Goal: Information Seeking & Learning: Learn about a topic

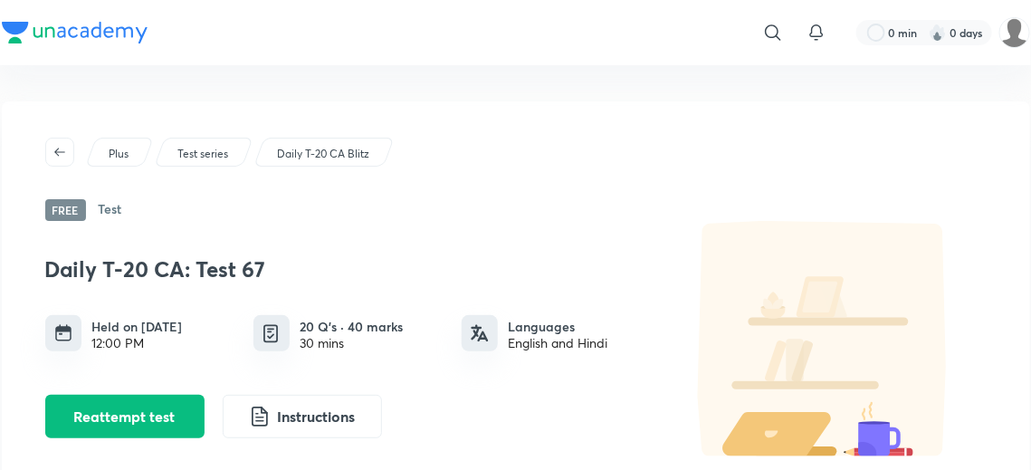
click at [320, 150] on p "Daily T-20 CA Blitz" at bounding box center [323, 154] width 92 height 16
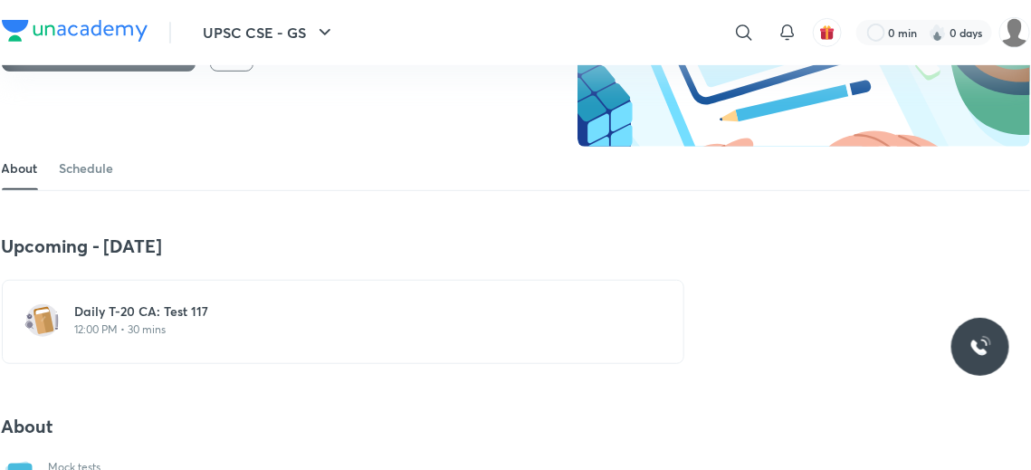
scroll to position [214, 0]
click at [108, 169] on link "Schedule" at bounding box center [87, 168] width 54 height 43
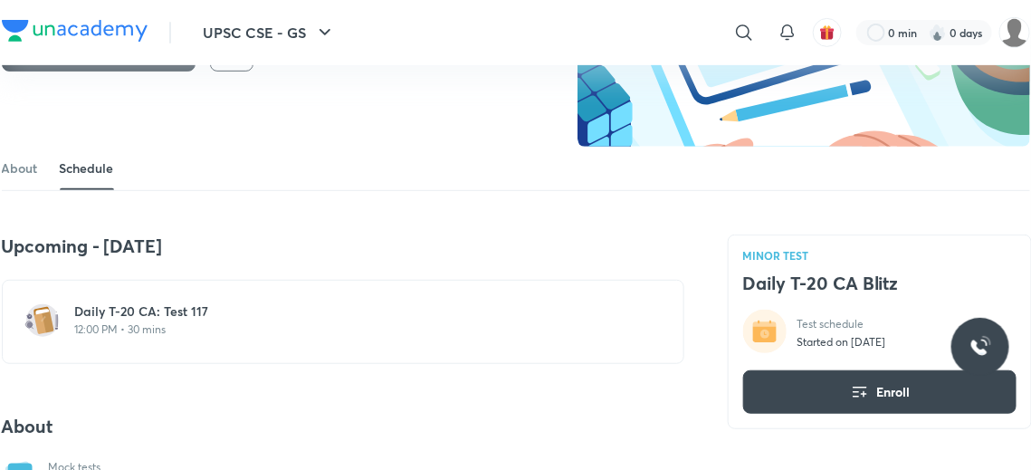
scroll to position [809, 0]
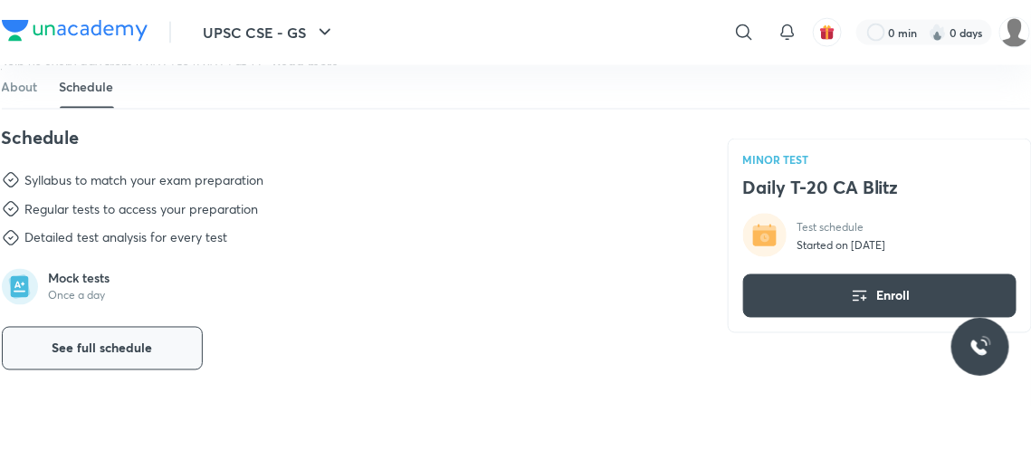
click at [157, 350] on button "See full schedule" at bounding box center [102, 348] width 201 height 43
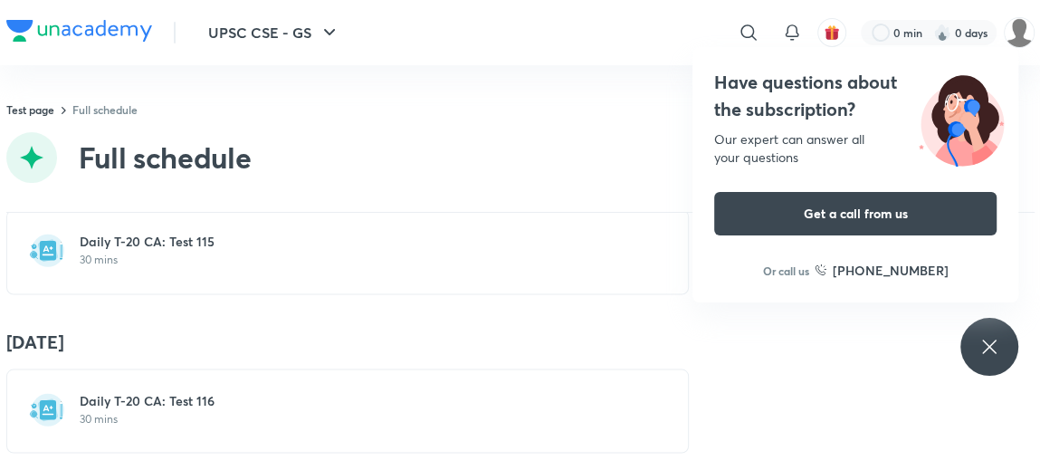
scroll to position [18011, 0]
click at [157, 390] on h6 "Daily T-20 CA: Test 116" at bounding box center [359, 399] width 558 height 18
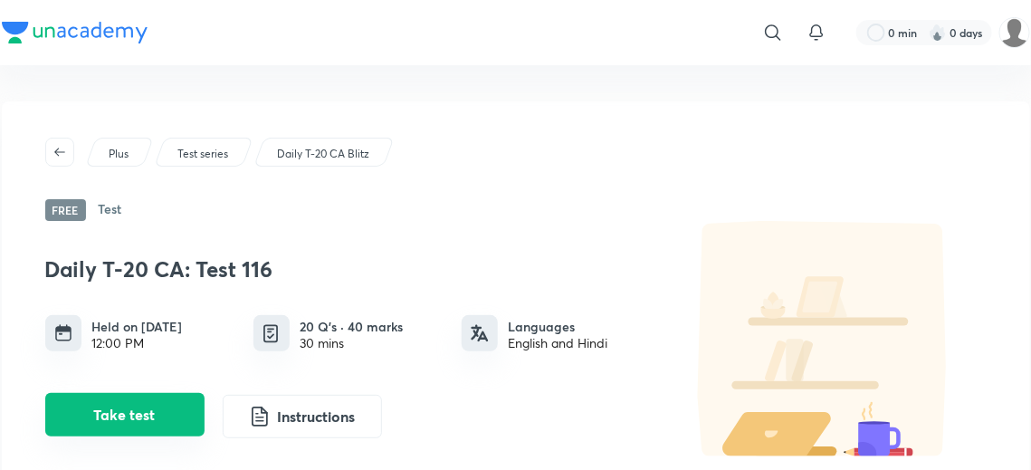
click at [166, 414] on button "Take test" at bounding box center [124, 414] width 159 height 43
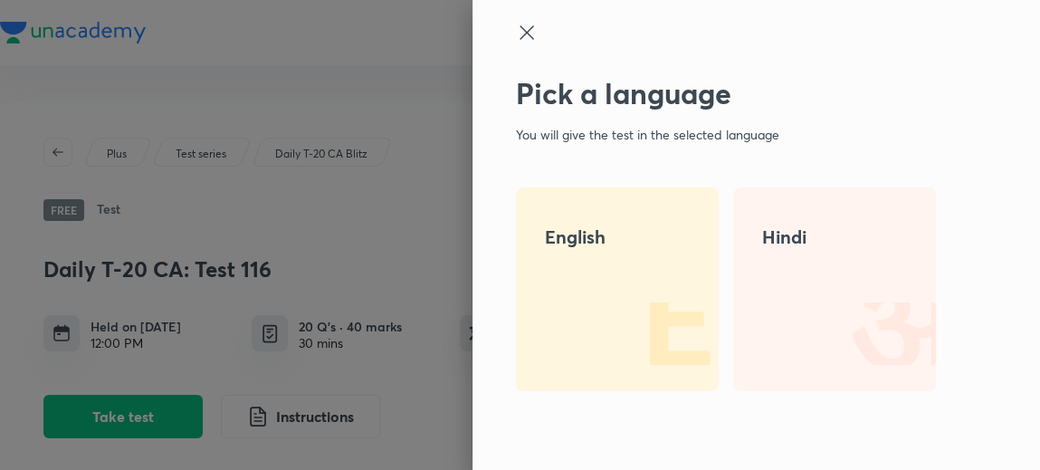
click at [679, 308] on img at bounding box center [661, 333] width 116 height 116
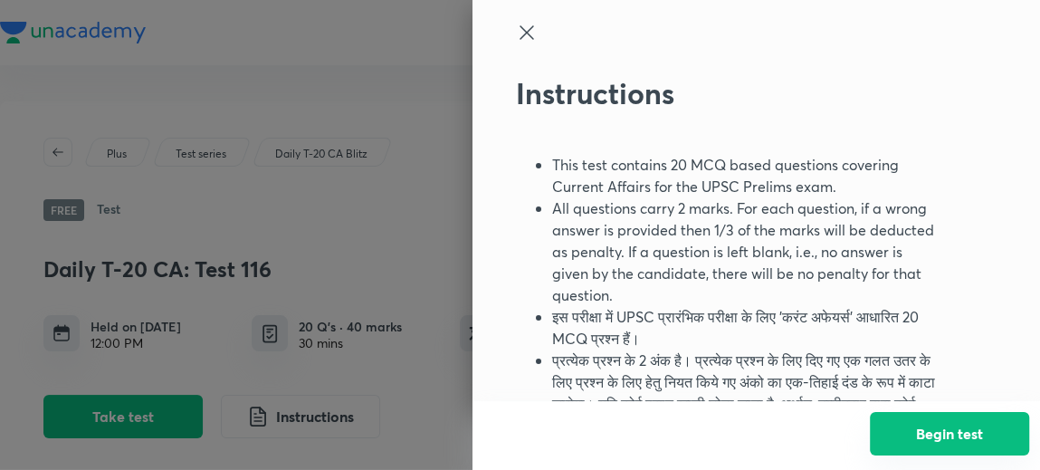
click at [904, 423] on button "Begin test" at bounding box center [949, 433] width 159 height 43
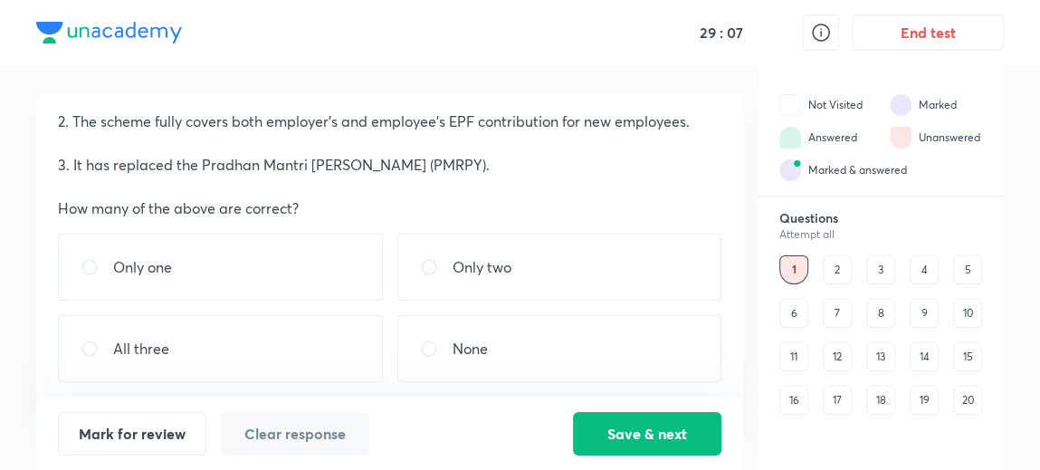
scroll to position [128, 0]
click at [591, 272] on div "Only two" at bounding box center [559, 267] width 325 height 67
radio input "true"
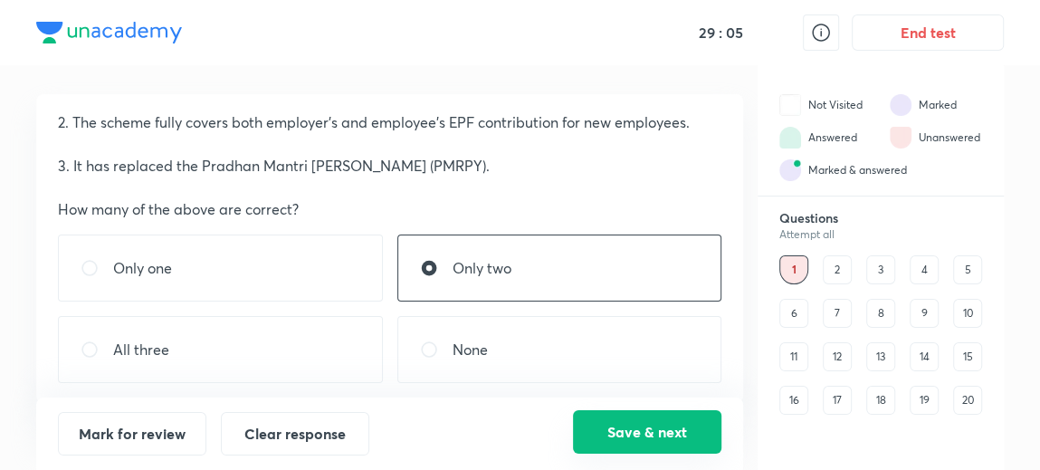
click at [641, 440] on button "Save & next" at bounding box center [647, 431] width 148 height 43
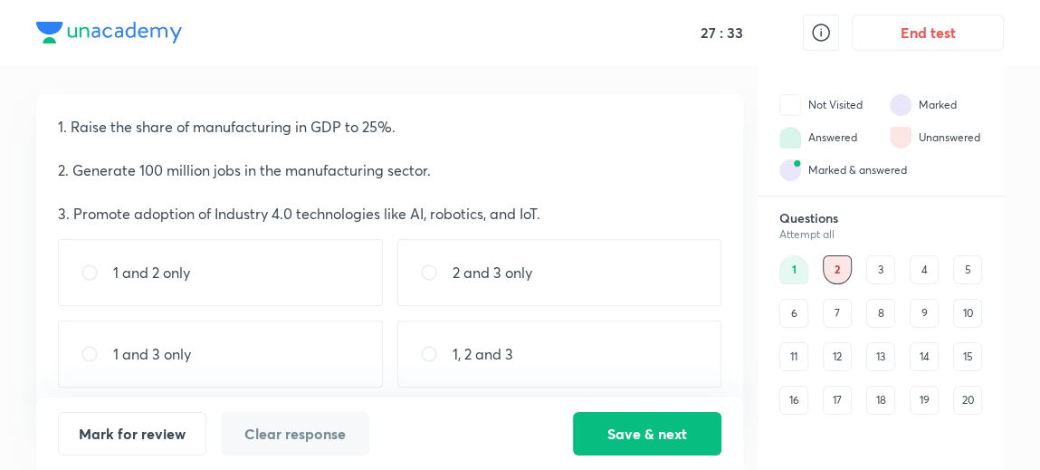
scroll to position [81, 0]
click at [214, 344] on div "1 and 3 only" at bounding box center [220, 353] width 325 height 67
radio input "true"
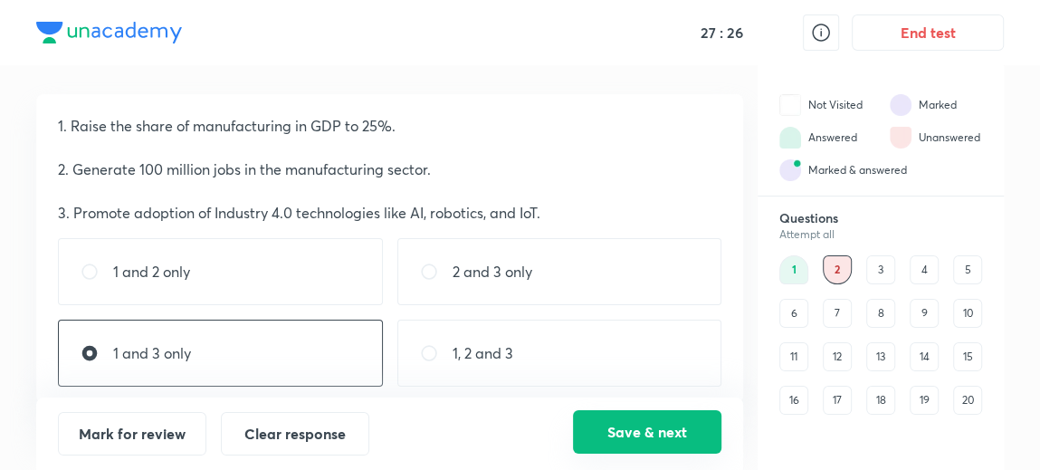
click at [652, 420] on button "Save & next" at bounding box center [647, 431] width 148 height 43
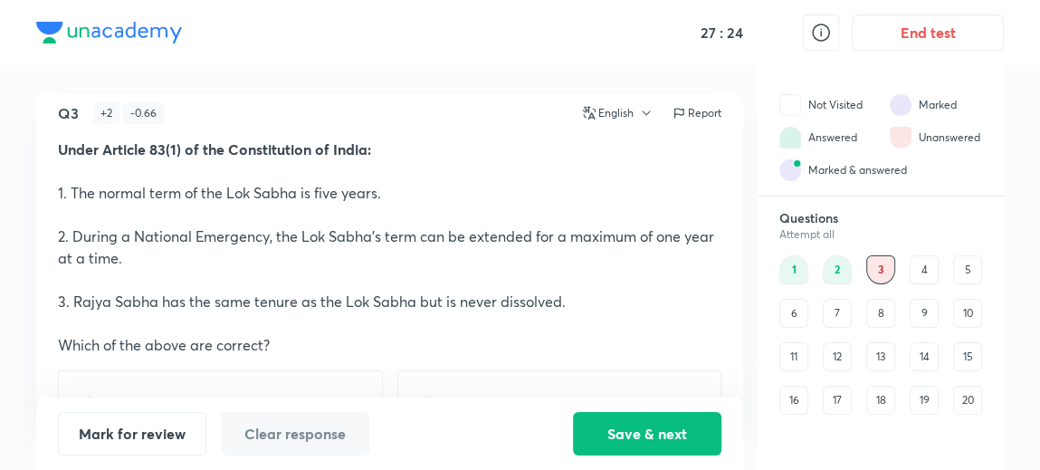
scroll to position [14, 0]
click at [830, 272] on div "2" at bounding box center [837, 269] width 29 height 29
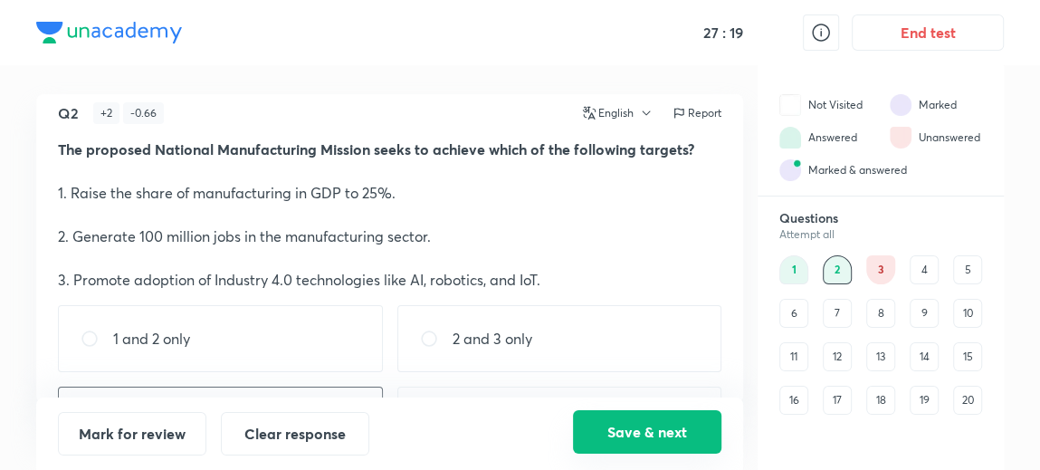
click at [619, 443] on button "Save & next" at bounding box center [647, 431] width 148 height 43
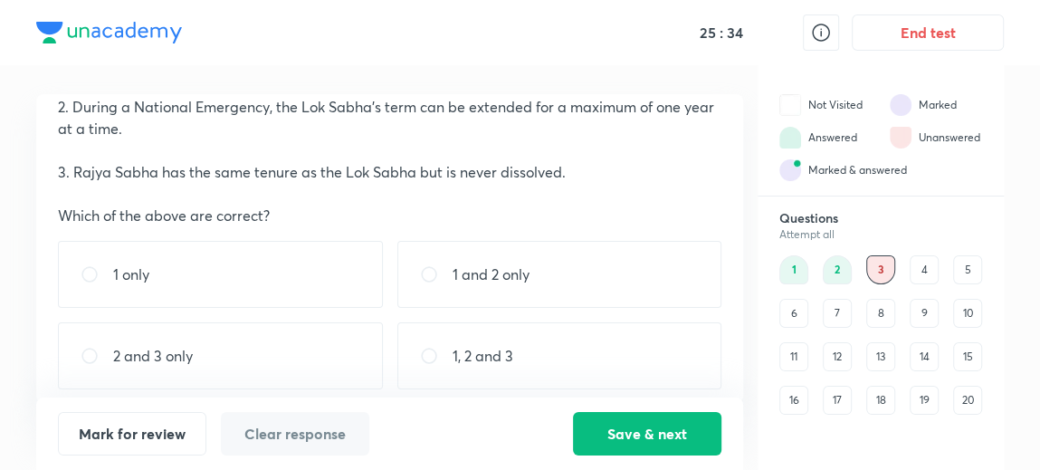
scroll to position [149, 0]
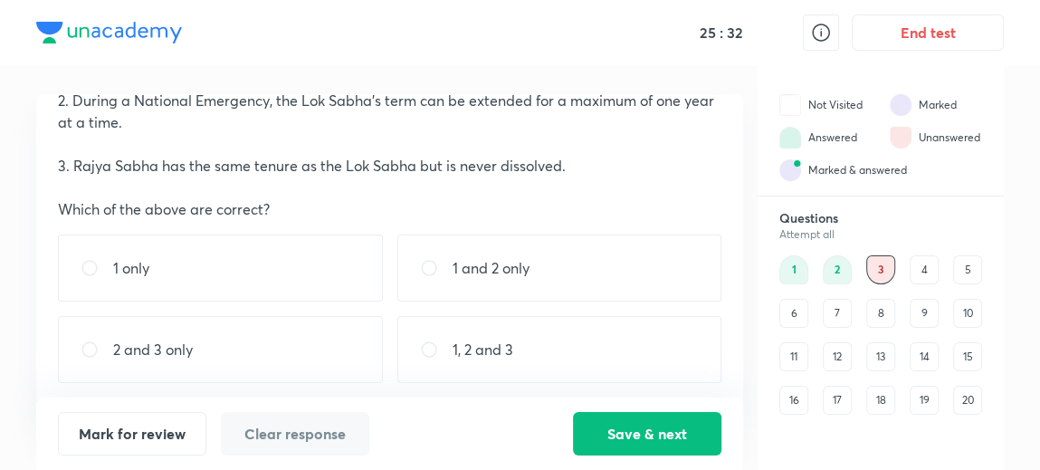
click at [511, 344] on p "1, 2 and 3" at bounding box center [483, 350] width 61 height 22
radio input "true"
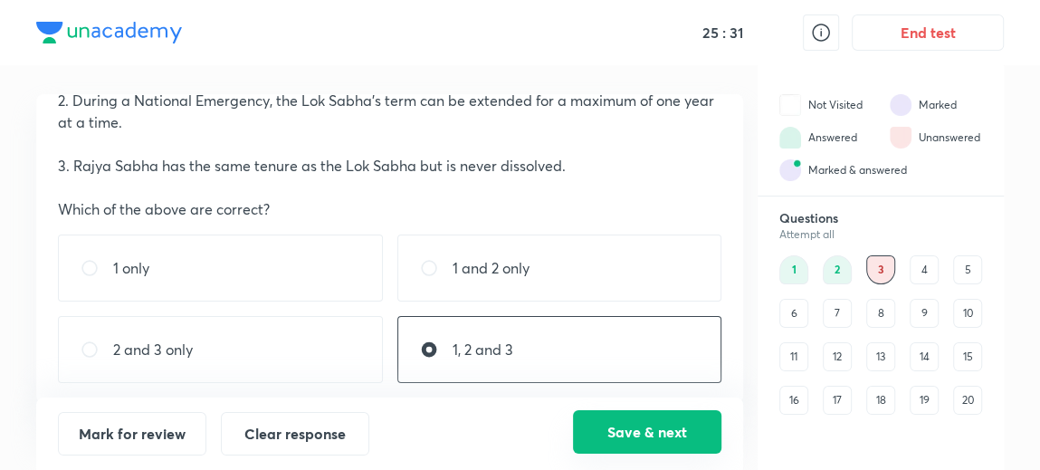
click at [663, 442] on button "Save & next" at bounding box center [647, 431] width 148 height 43
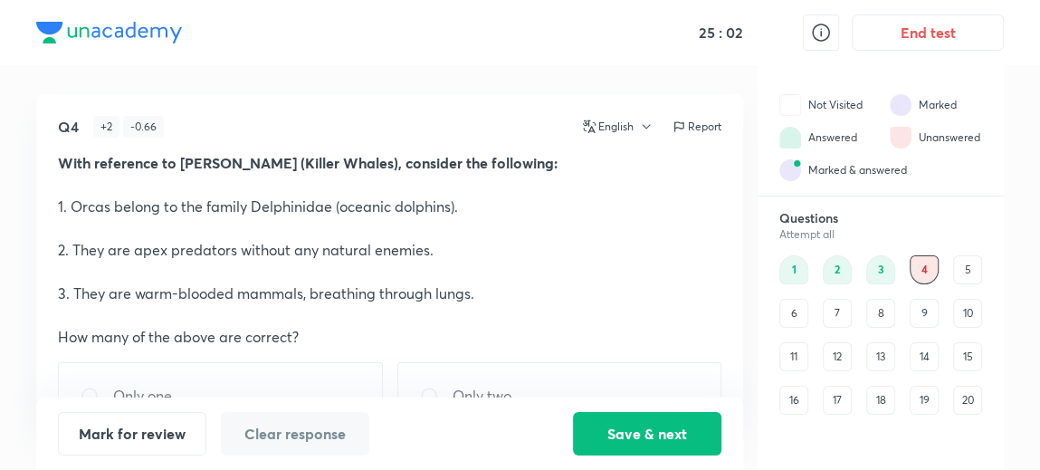
scroll to position [129, 0]
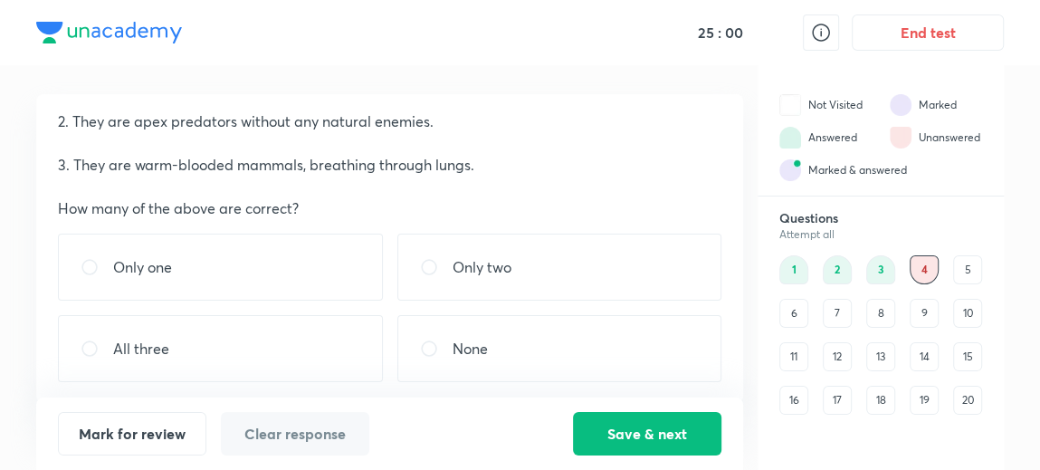
click at [444, 272] on input "radio" at bounding box center [436, 267] width 33 height 18
radio input "true"
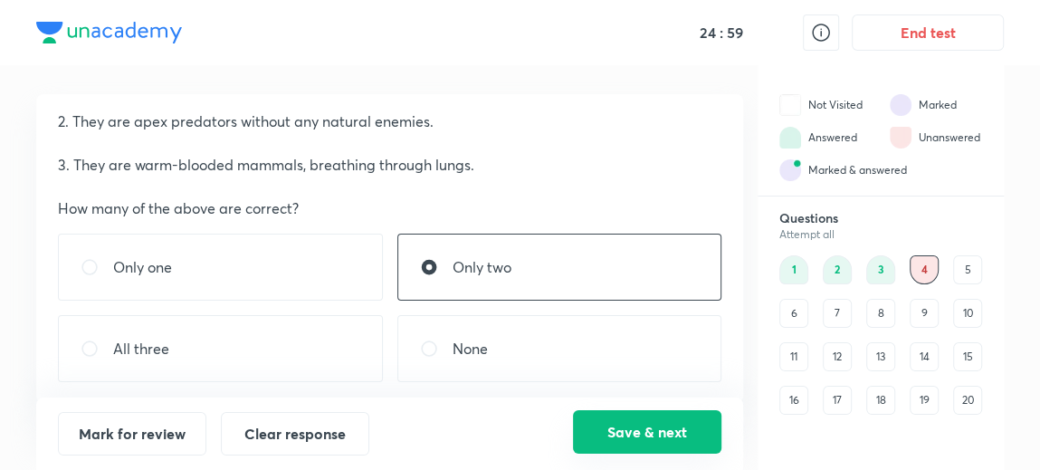
click at [653, 419] on button "Save & next" at bounding box center [647, 431] width 148 height 43
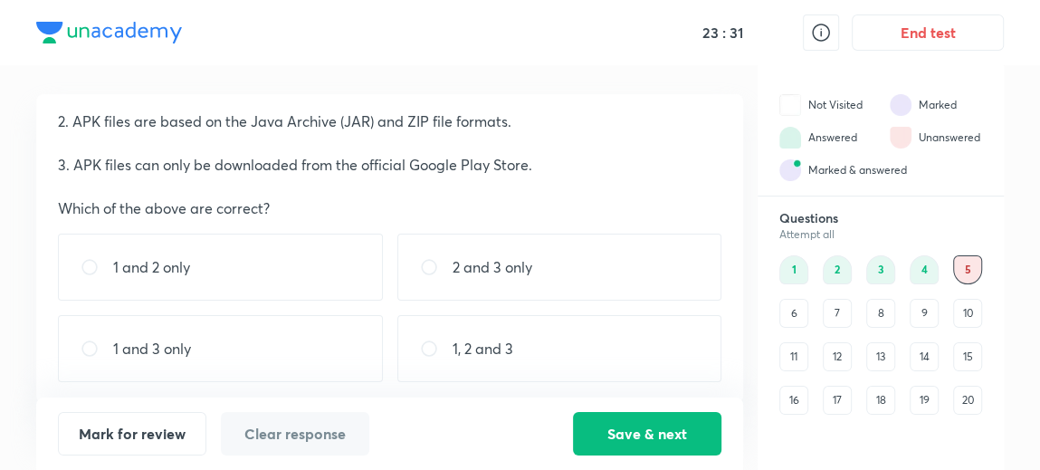
click at [248, 273] on div "1 and 2 only" at bounding box center [220, 267] width 325 height 67
radio input "true"
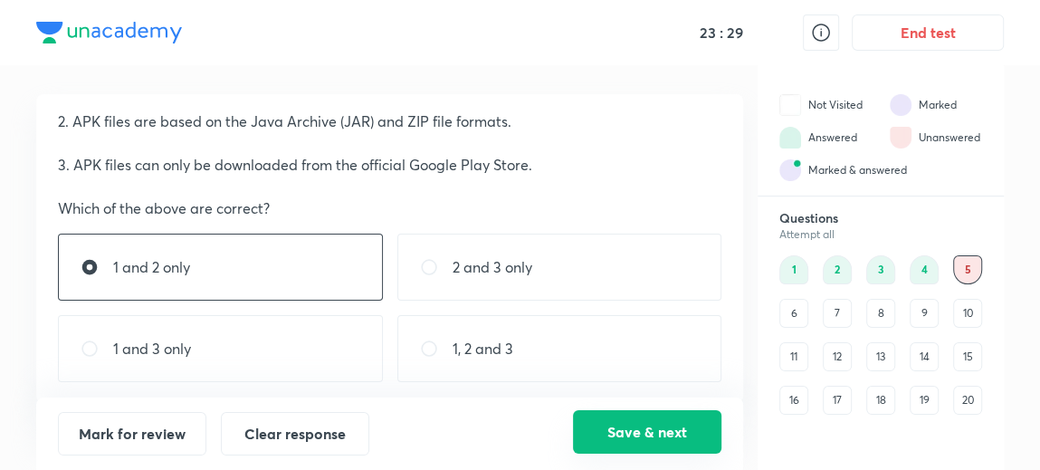
click at [611, 440] on button "Save & next" at bounding box center [647, 431] width 148 height 43
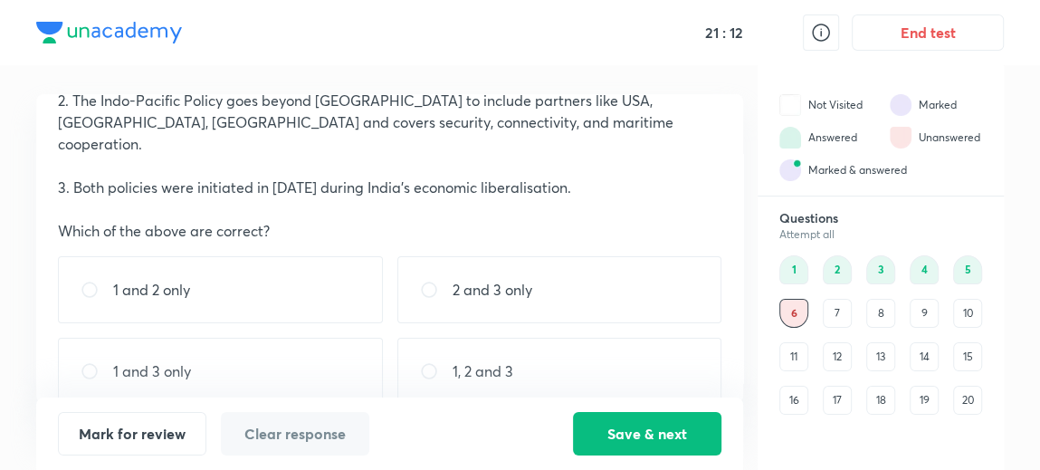
scroll to position [171, 0]
click at [274, 269] on div "1 and 2 only" at bounding box center [220, 289] width 325 height 67
radio input "true"
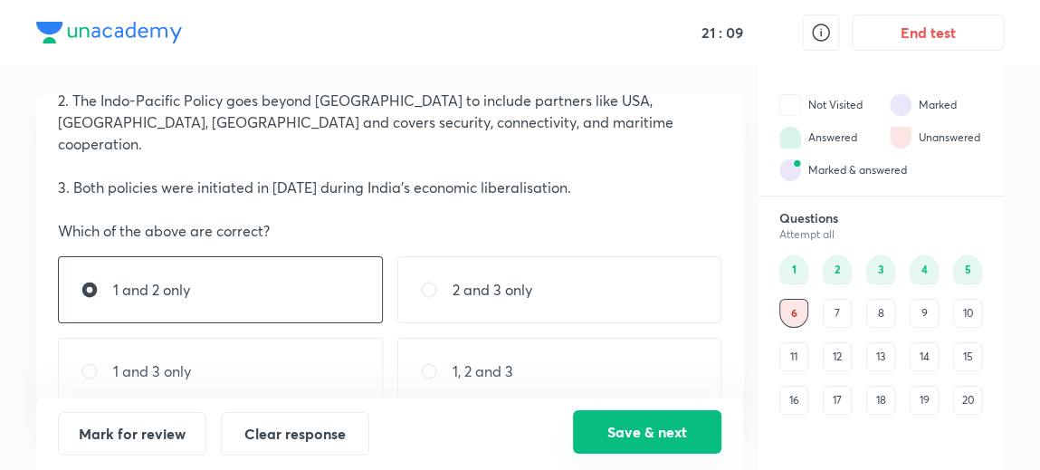
click at [635, 440] on button "Save & next" at bounding box center [647, 431] width 148 height 43
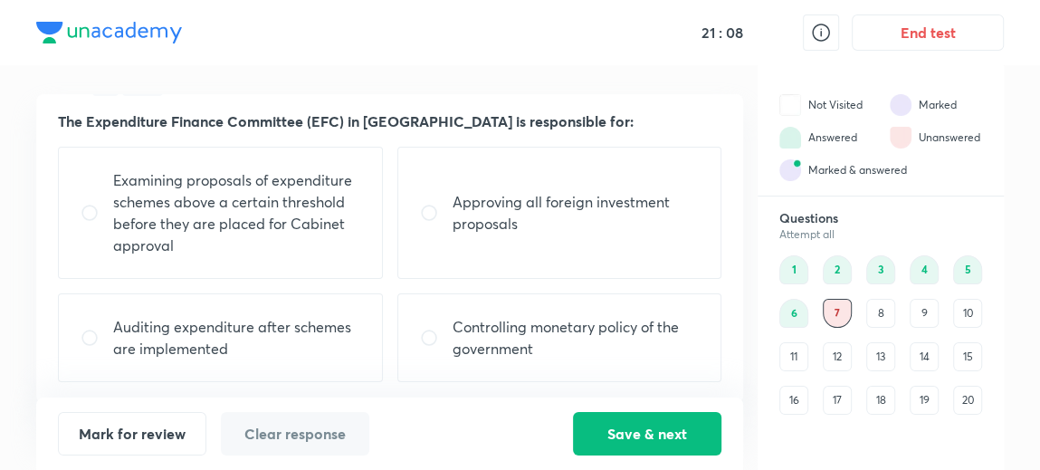
scroll to position [4, 0]
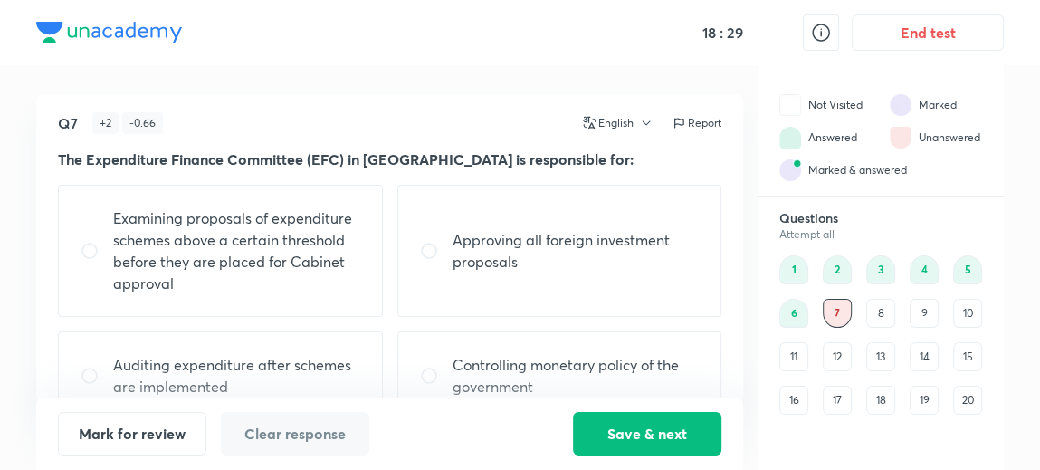
click at [247, 279] on p "Examining proposals of expenditure schemes above a certain threshold before the…" at bounding box center [236, 250] width 247 height 87
radio input "true"
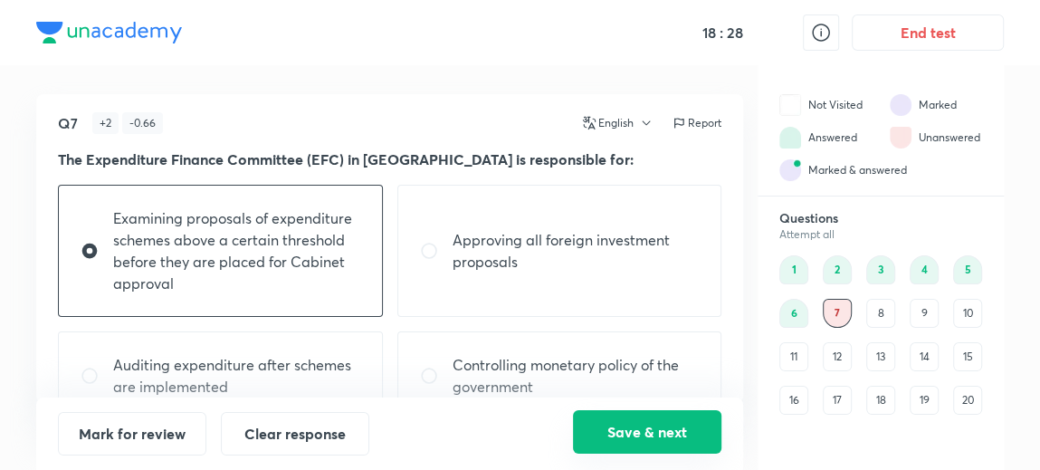
click at [598, 446] on button "Save & next" at bounding box center [647, 431] width 148 height 43
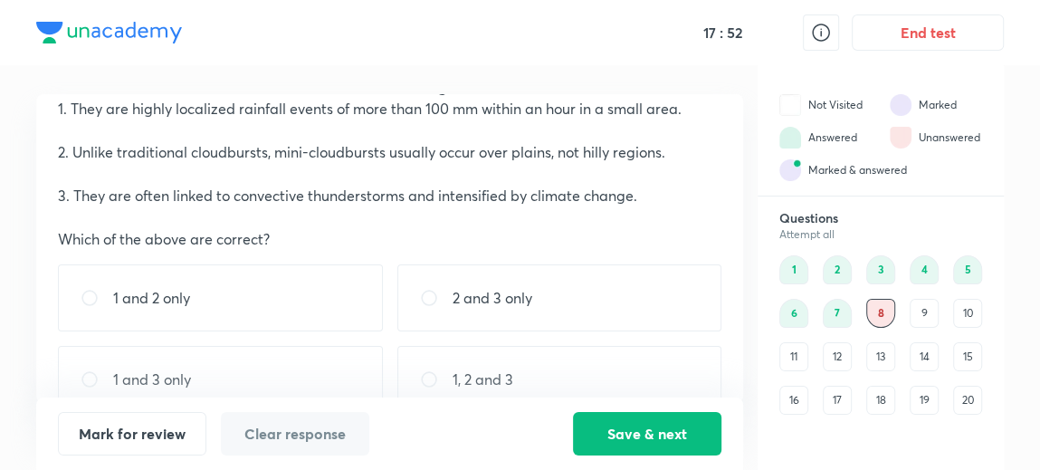
scroll to position [76, 0]
click at [252, 381] on div "1 and 3 only" at bounding box center [220, 379] width 325 height 67
radio input "true"
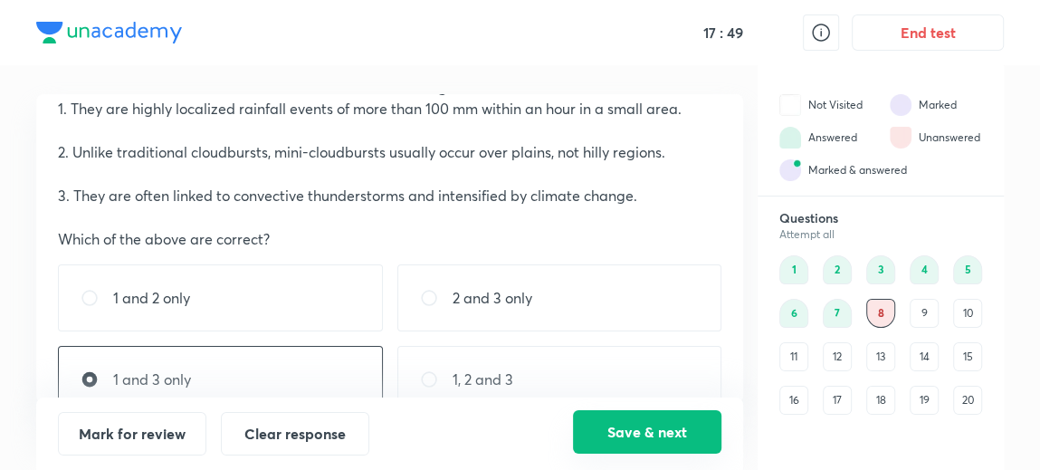
click at [635, 422] on button "Save & next" at bounding box center [647, 431] width 148 height 43
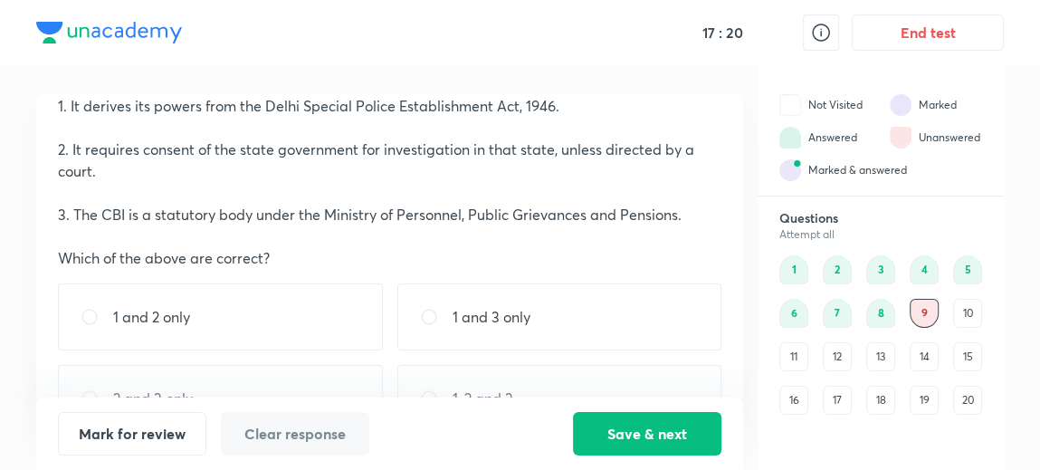
scroll to position [80, 0]
click at [481, 335] on div "1 and 3 only" at bounding box center [559, 315] width 325 height 67
radio input "true"
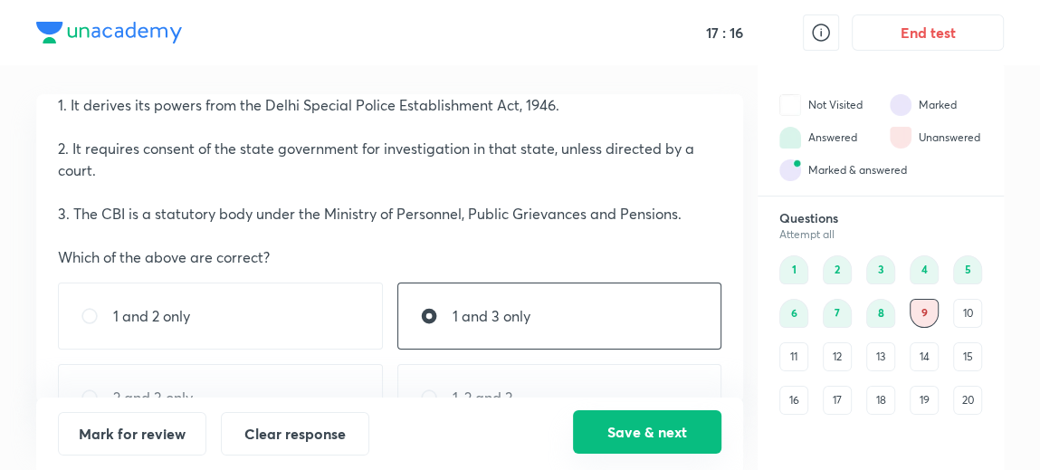
click at [625, 440] on button "Save & next" at bounding box center [647, 431] width 148 height 43
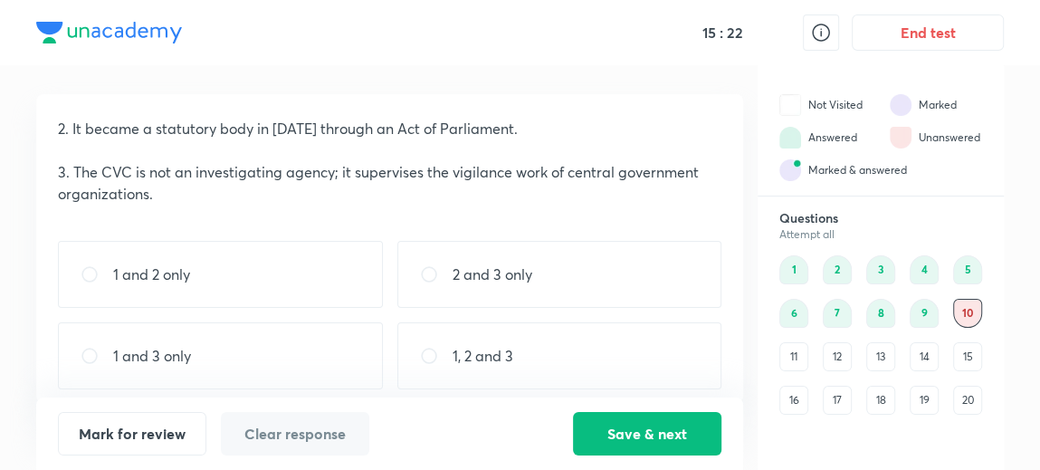
scroll to position [106, 0]
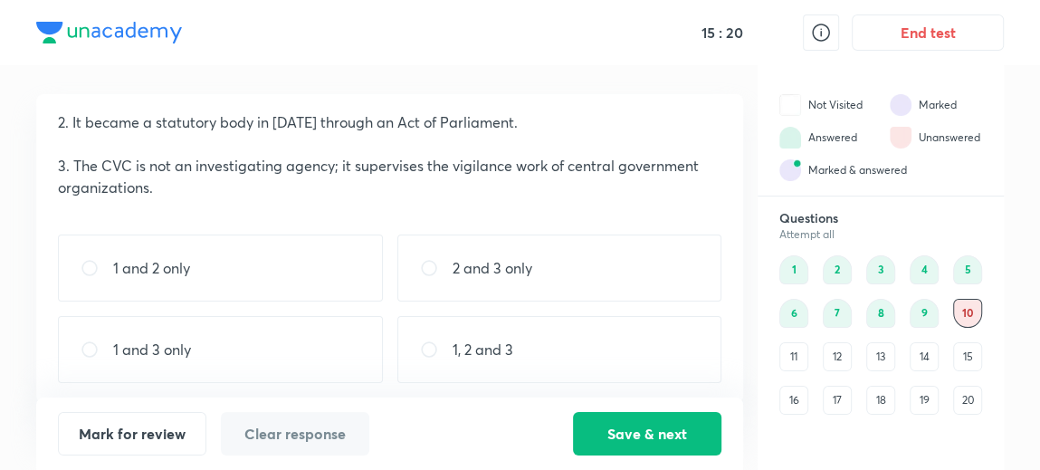
click at [545, 330] on div "1, 2 and 3" at bounding box center [559, 349] width 325 height 67
radio input "true"
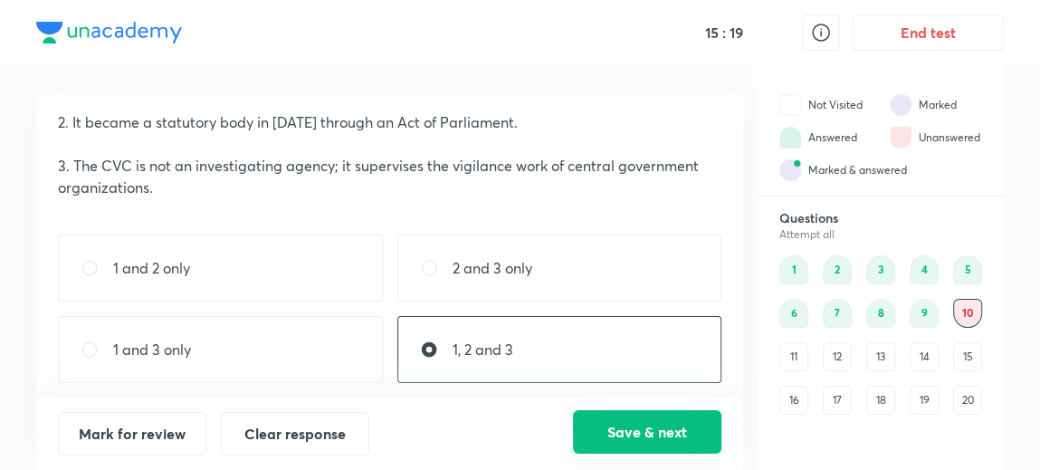
click at [625, 431] on button "Save & next" at bounding box center [647, 431] width 148 height 43
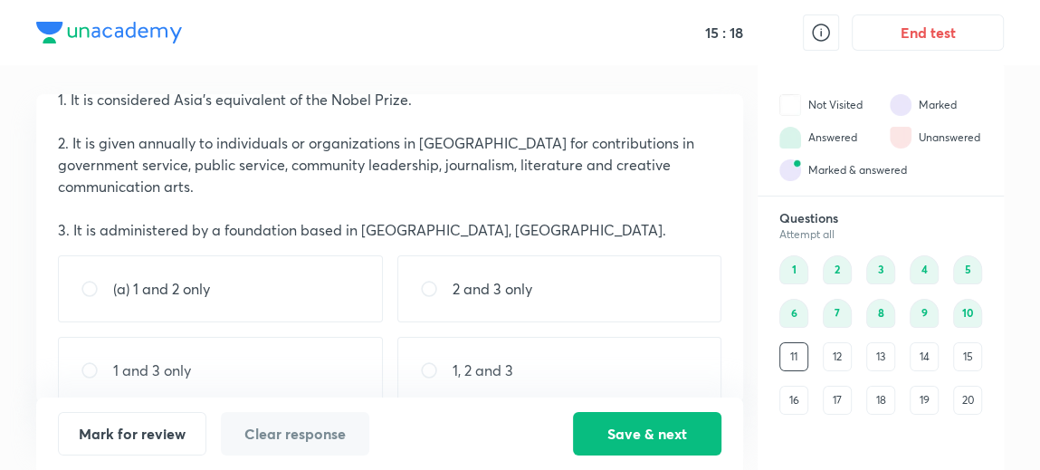
scroll to position [23, 0]
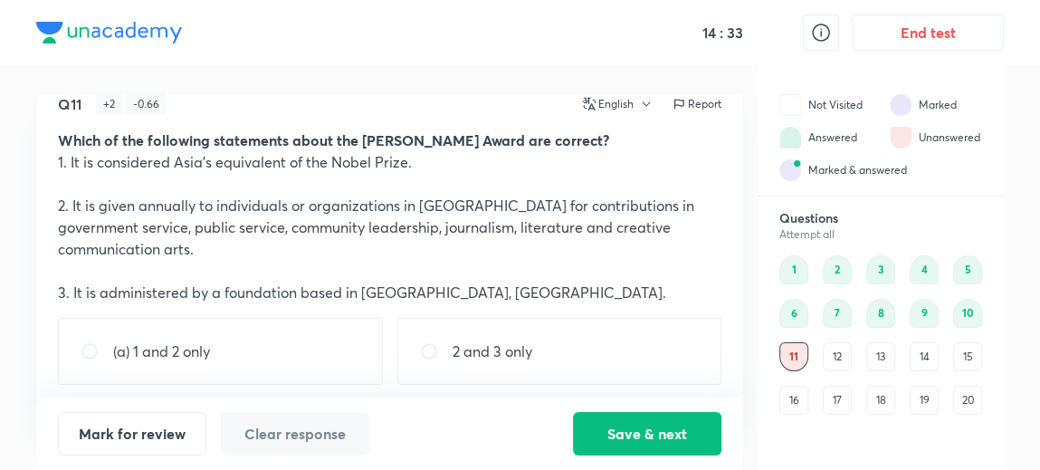
click at [228, 339] on div "(a) 1 and 2 only" at bounding box center [220, 351] width 325 height 67
radio input "true"
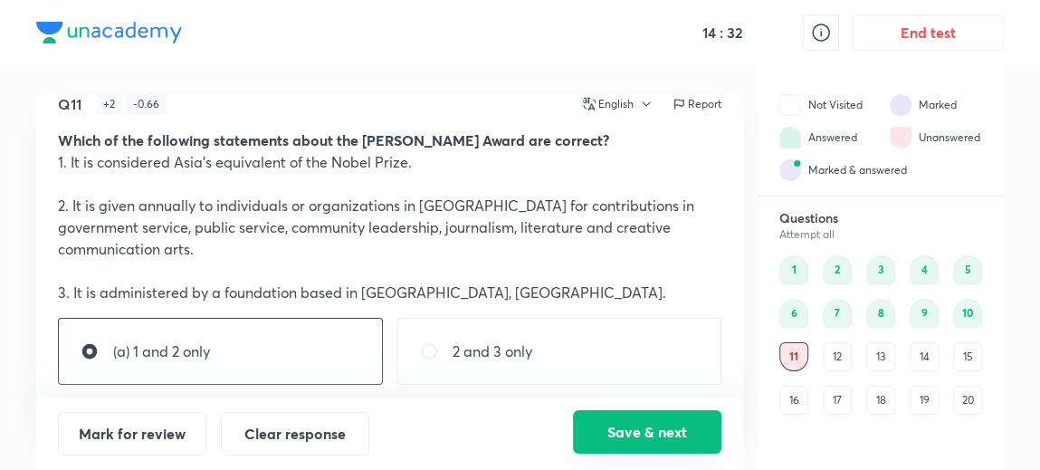
click at [649, 425] on button "Save & next" at bounding box center [647, 431] width 148 height 43
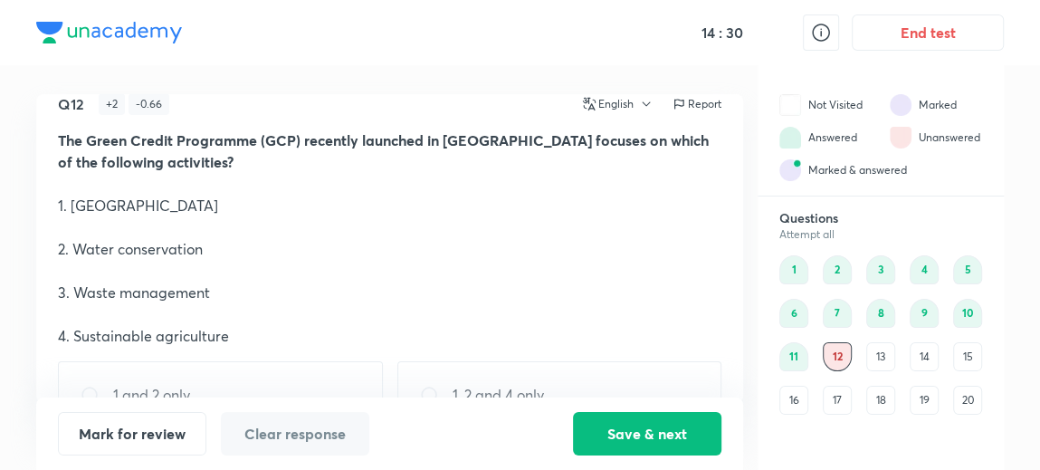
click at [793, 364] on div "11" at bounding box center [793, 356] width 29 height 29
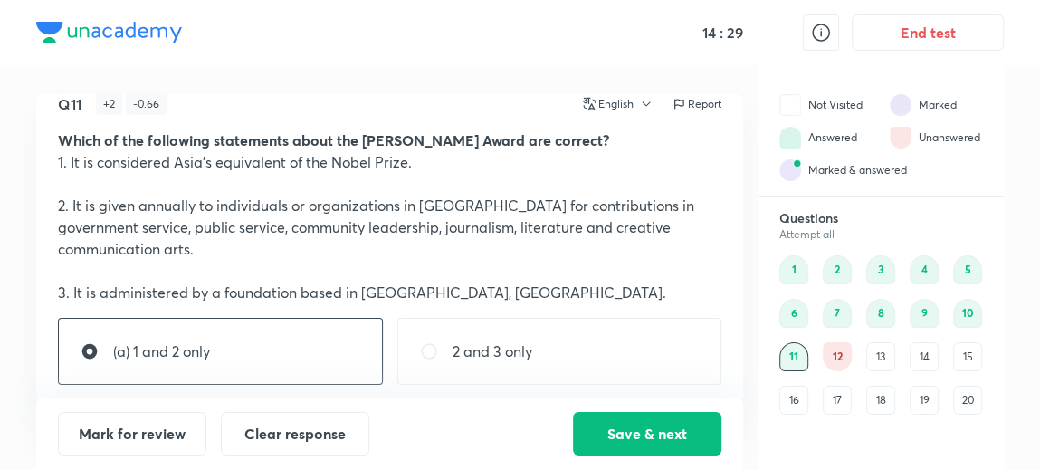
scroll to position [85, 0]
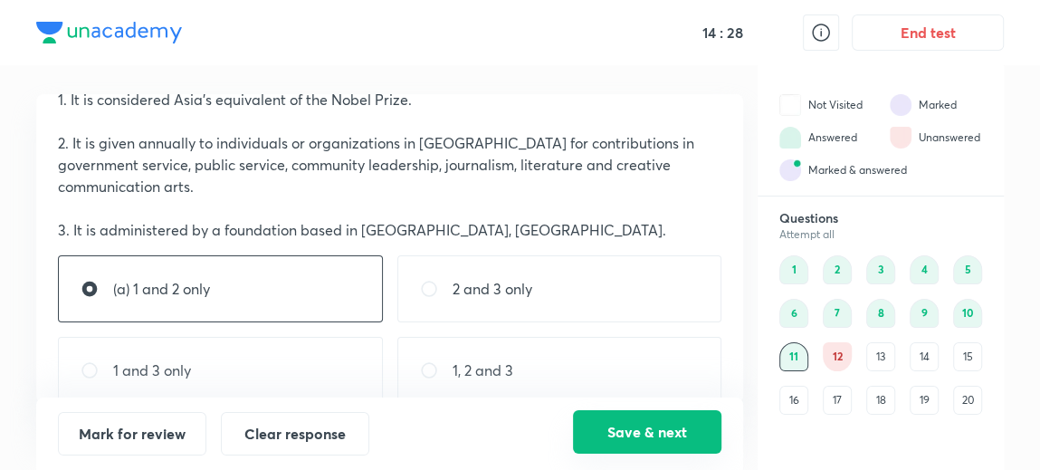
click at [624, 445] on button "Save & next" at bounding box center [647, 431] width 148 height 43
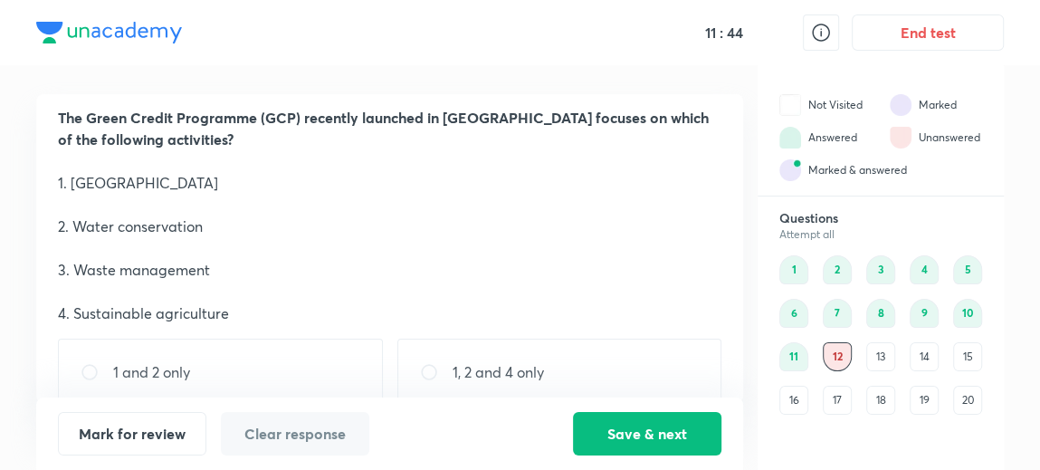
scroll to position [149, 0]
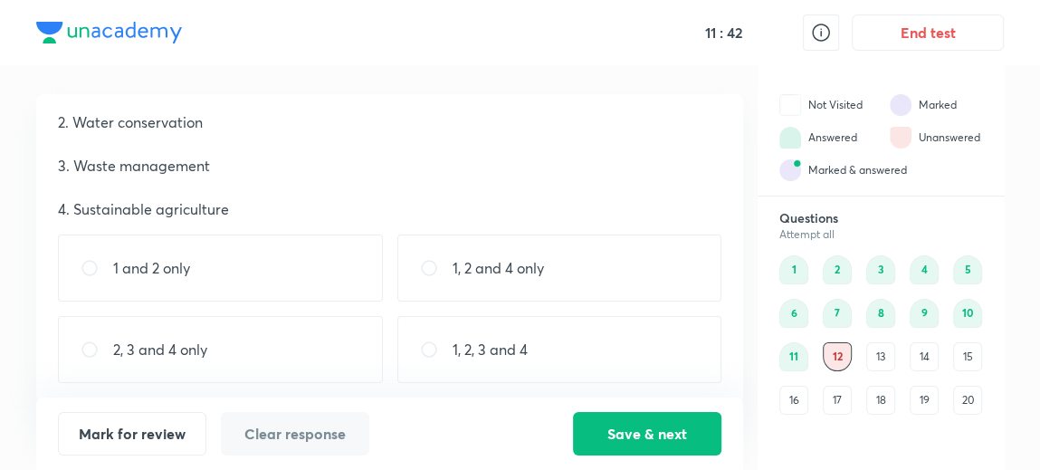
click at [502, 339] on p "1, 2, 3 and 4" at bounding box center [490, 350] width 75 height 22
radio input "true"
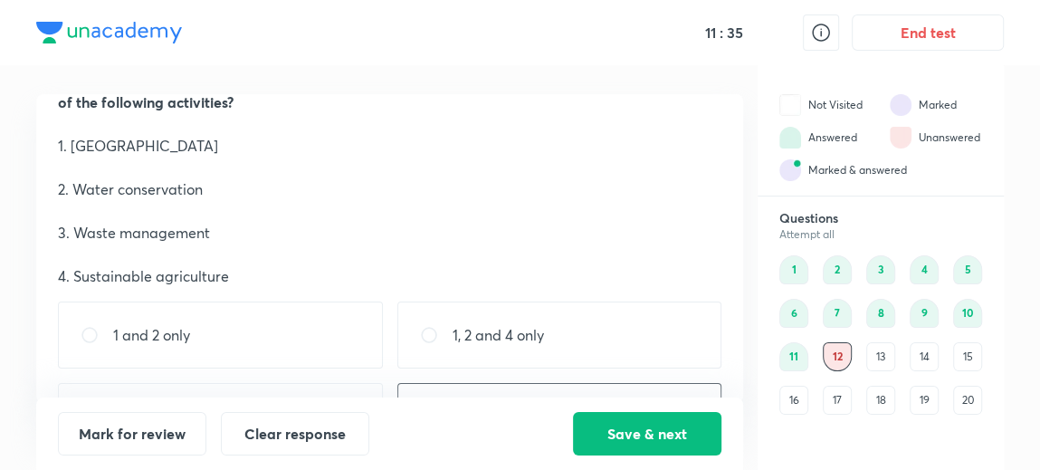
scroll to position [81, 0]
click at [604, 417] on button "Save & next" at bounding box center [647, 431] width 148 height 43
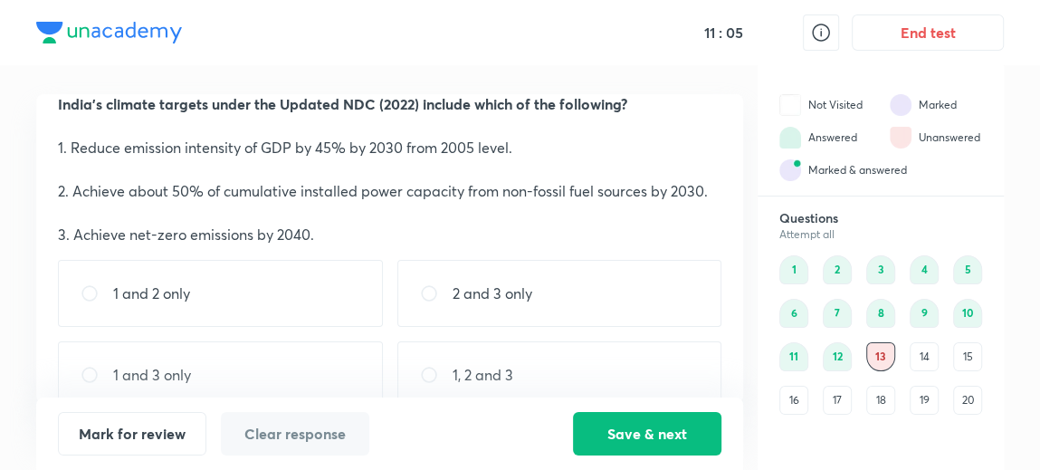
scroll to position [60, 0]
click at [526, 357] on div "1, 2 and 3" at bounding box center [559, 373] width 325 height 67
radio input "true"
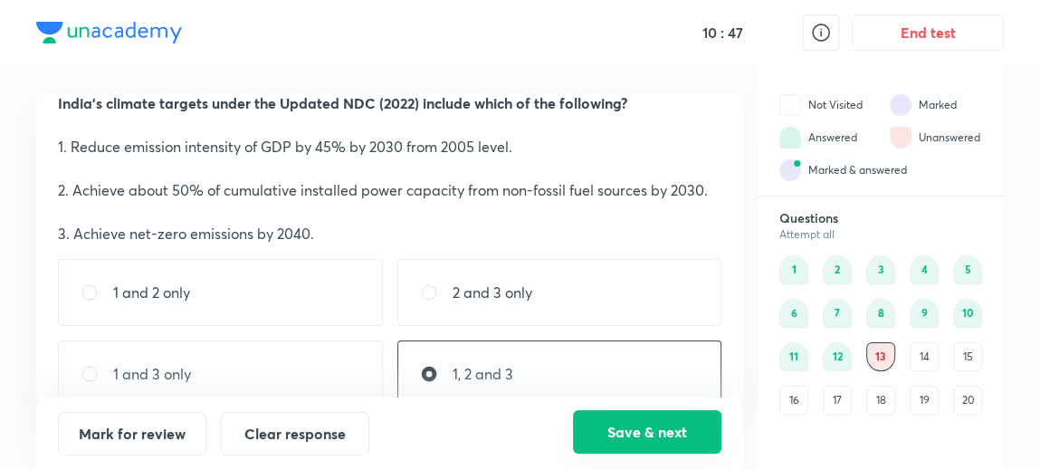
click at [616, 438] on button "Save & next" at bounding box center [647, 431] width 148 height 43
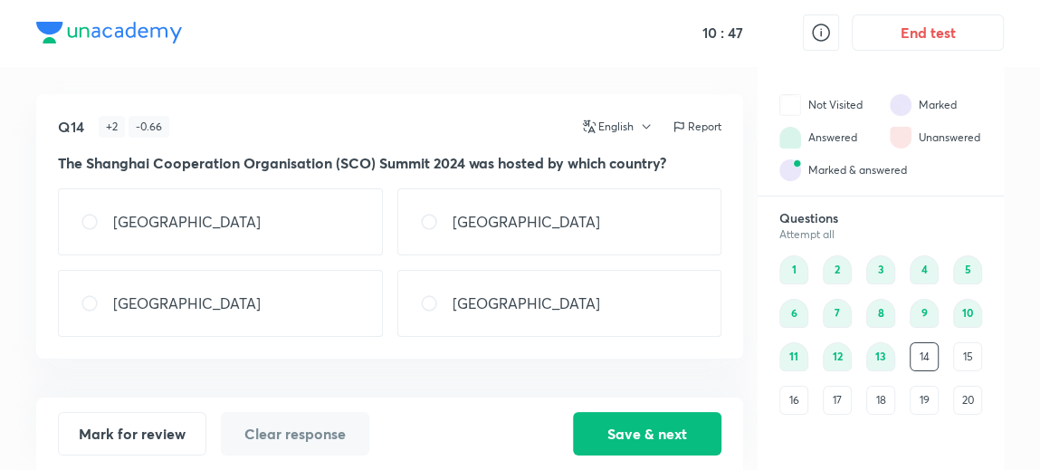
scroll to position [0, 0]
click at [242, 310] on div "[GEOGRAPHIC_DATA]" at bounding box center [220, 303] width 325 height 67
radio input "true"
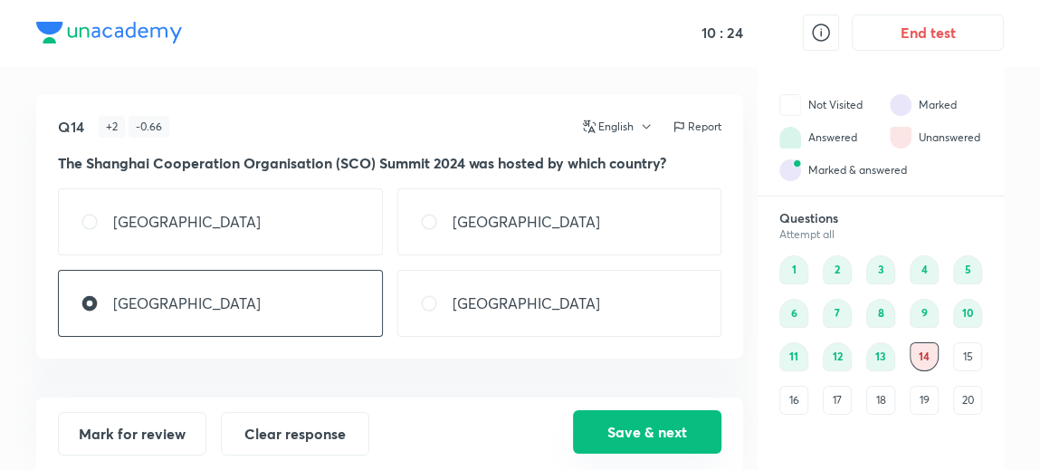
click at [624, 419] on button "Save & next" at bounding box center [647, 431] width 148 height 43
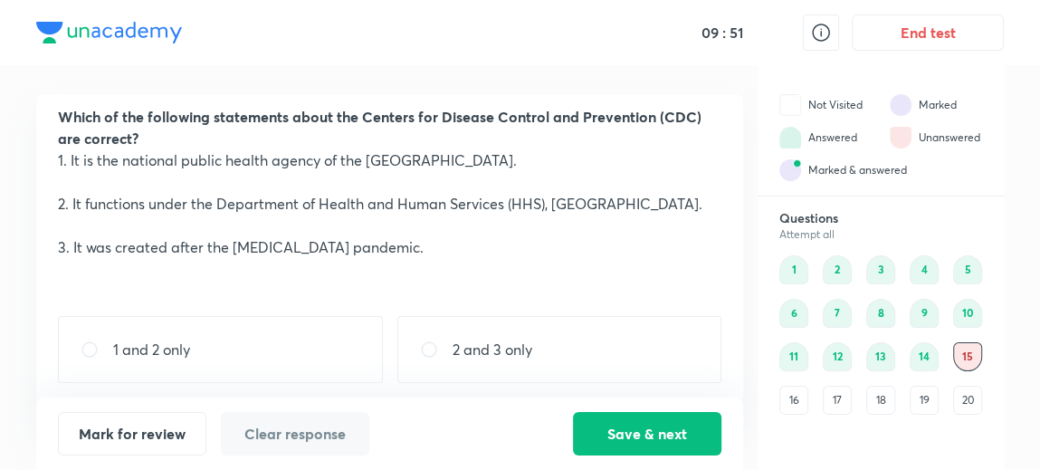
scroll to position [52, 0]
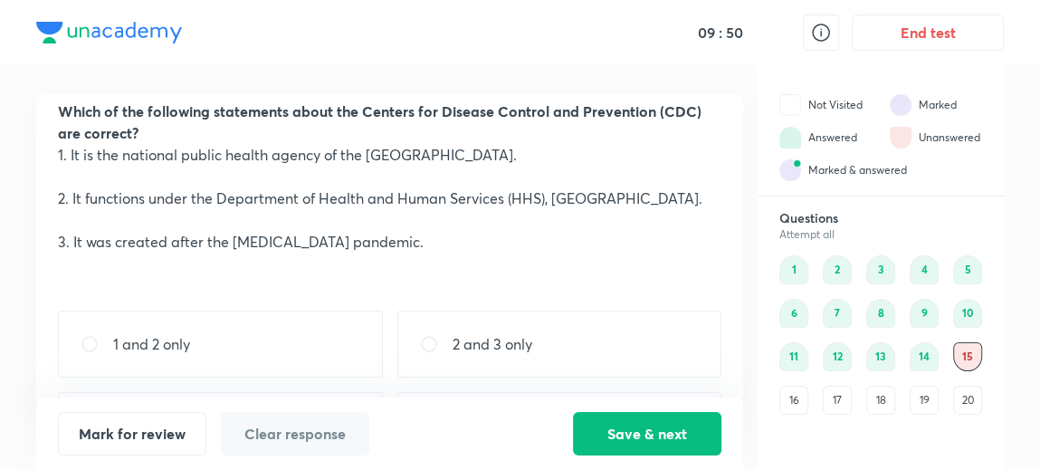
click at [259, 340] on div "1 and 2 only" at bounding box center [220, 343] width 325 height 67
radio input "true"
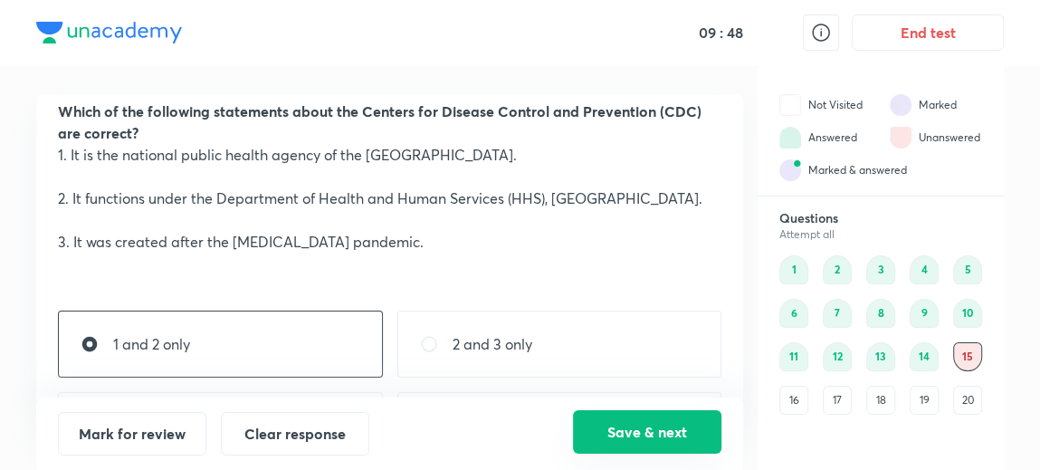
click at [599, 433] on button "Save & next" at bounding box center [647, 431] width 148 height 43
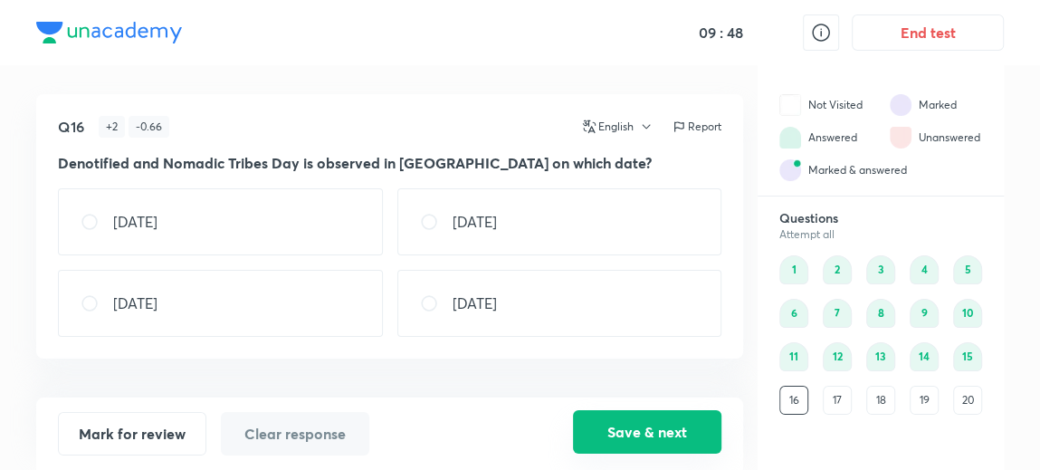
scroll to position [0, 0]
click at [482, 234] on div "[DATE]" at bounding box center [559, 221] width 325 height 67
radio input "true"
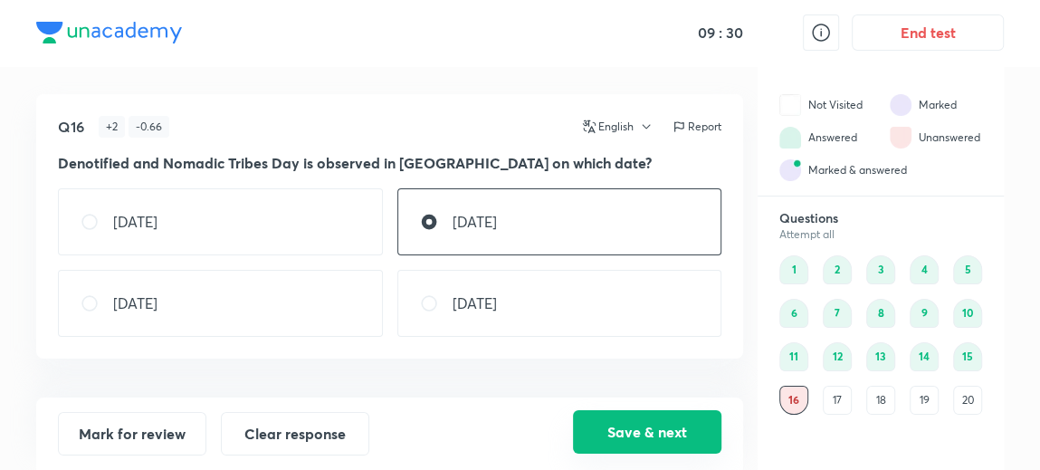
click at [596, 425] on button "Save & next" at bounding box center [647, 431] width 148 height 43
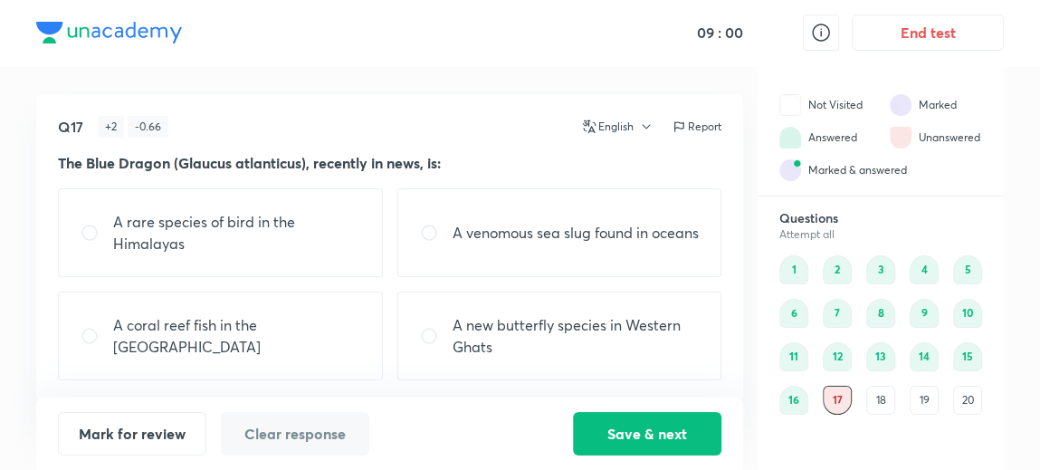
click at [538, 356] on p "A new butterfly species in Western Ghats" at bounding box center [576, 335] width 247 height 43
radio input "true"
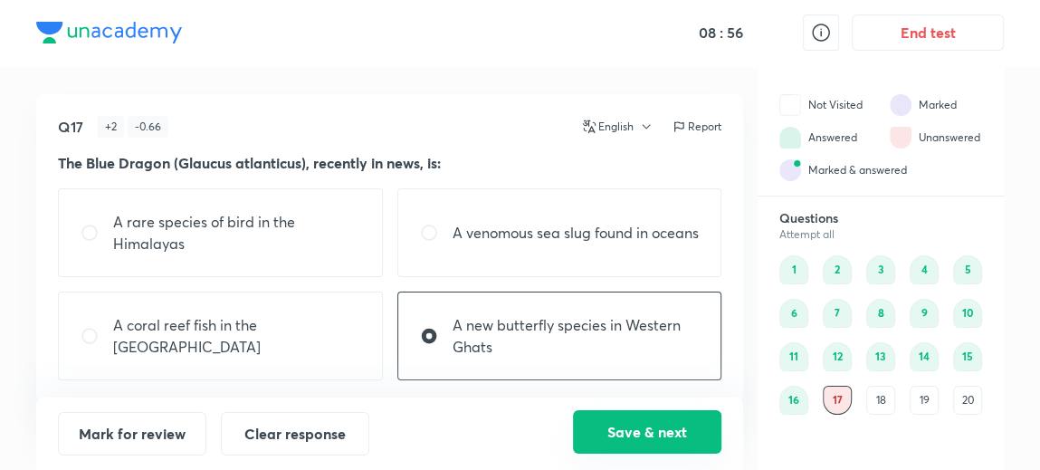
click at [619, 440] on button "Save & next" at bounding box center [647, 431] width 148 height 43
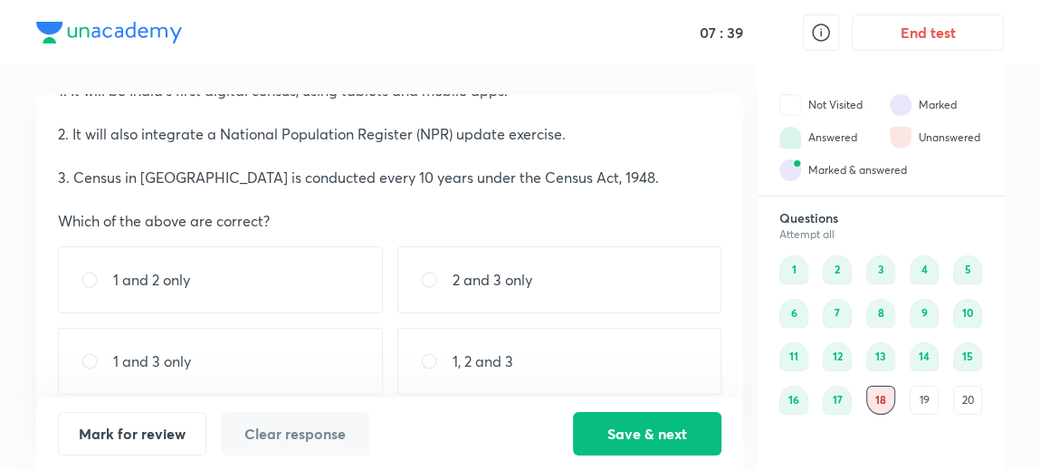
scroll to position [104, 0]
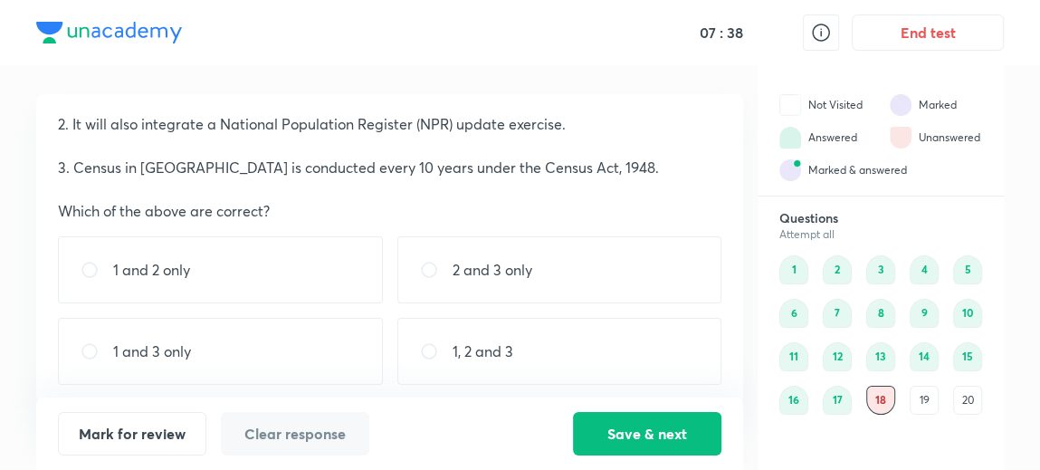
click at [530, 348] on div "1, 2 and 3" at bounding box center [559, 351] width 325 height 67
radio input "true"
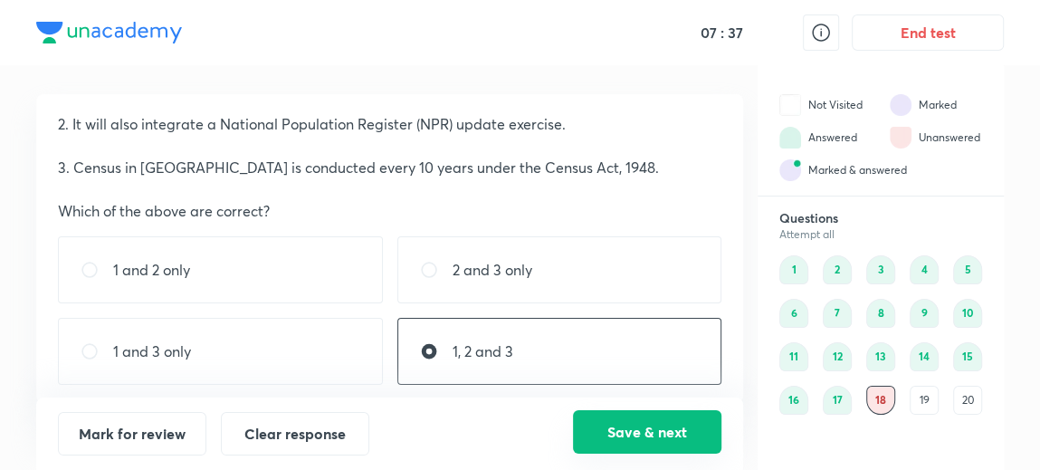
click at [647, 435] on button "Save & next" at bounding box center [647, 431] width 148 height 43
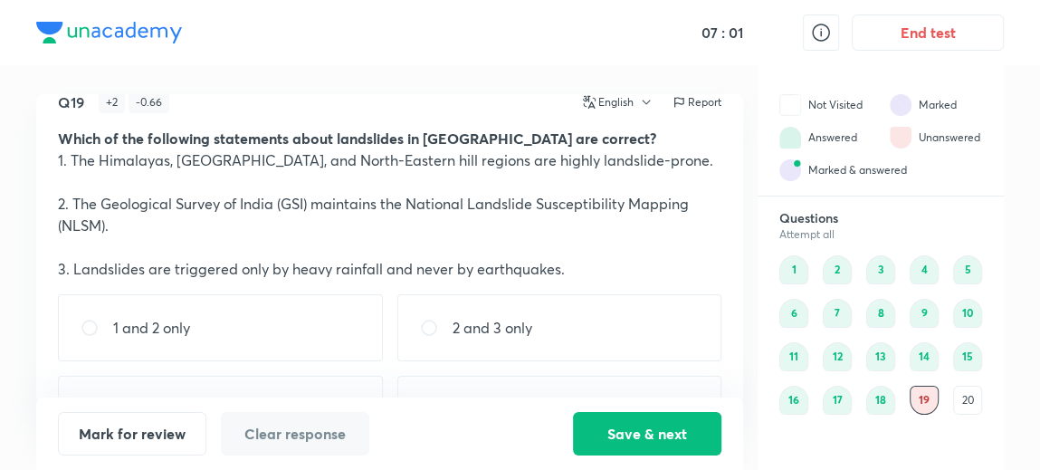
scroll to position [26, 0]
click at [227, 331] on div "1 and 2 only" at bounding box center [220, 325] width 325 height 67
radio input "true"
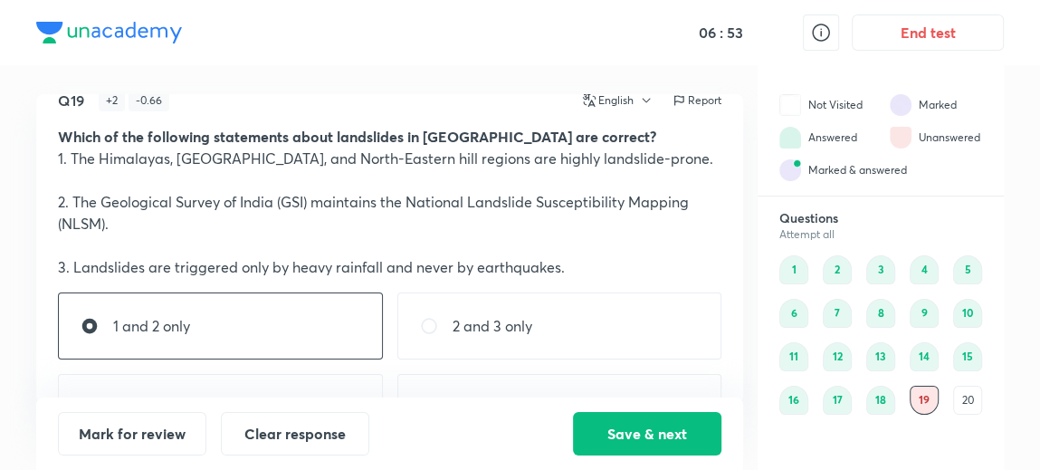
scroll to position [85, 0]
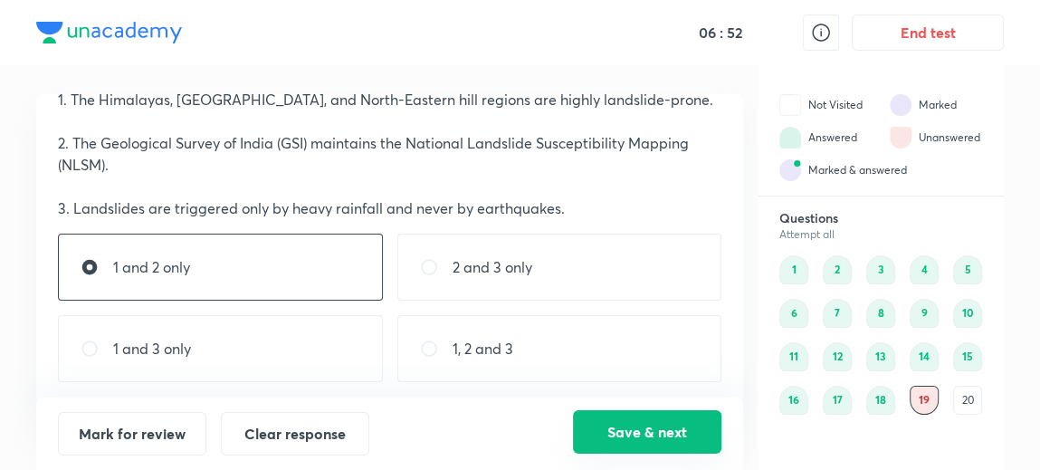
click at [593, 416] on button "Save & next" at bounding box center [647, 431] width 148 height 43
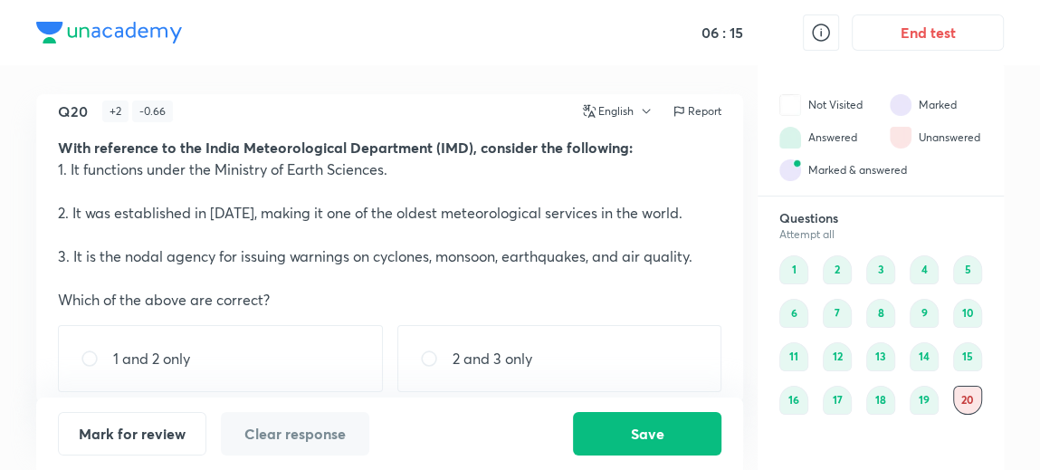
scroll to position [87, 0]
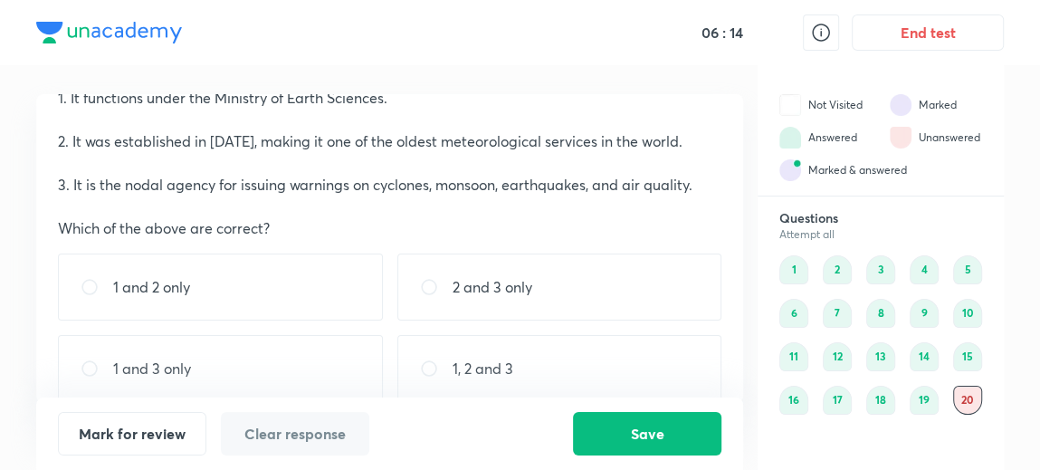
click at [514, 287] on p "2 and 3 only" at bounding box center [493, 287] width 80 height 22
radio input "true"
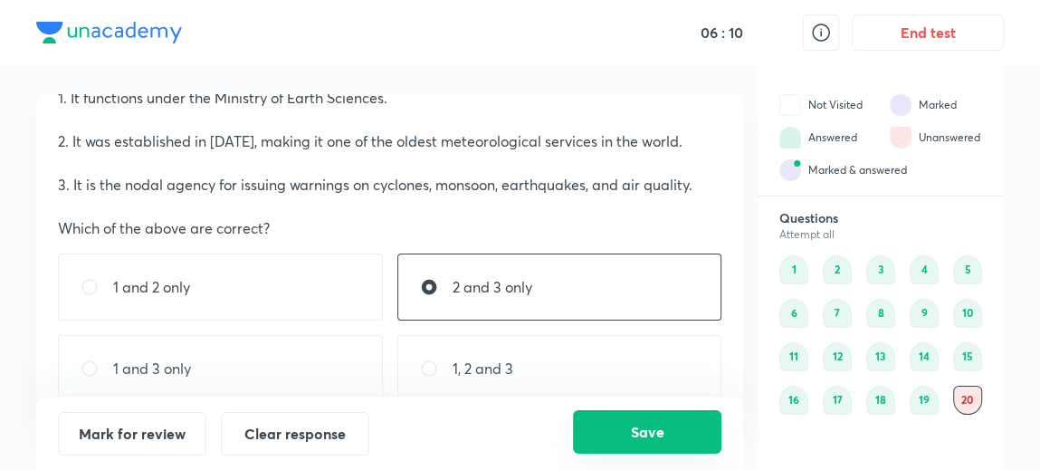
click at [600, 425] on button "Save" at bounding box center [647, 431] width 148 height 43
click at [920, 353] on div "14" at bounding box center [924, 356] width 29 height 29
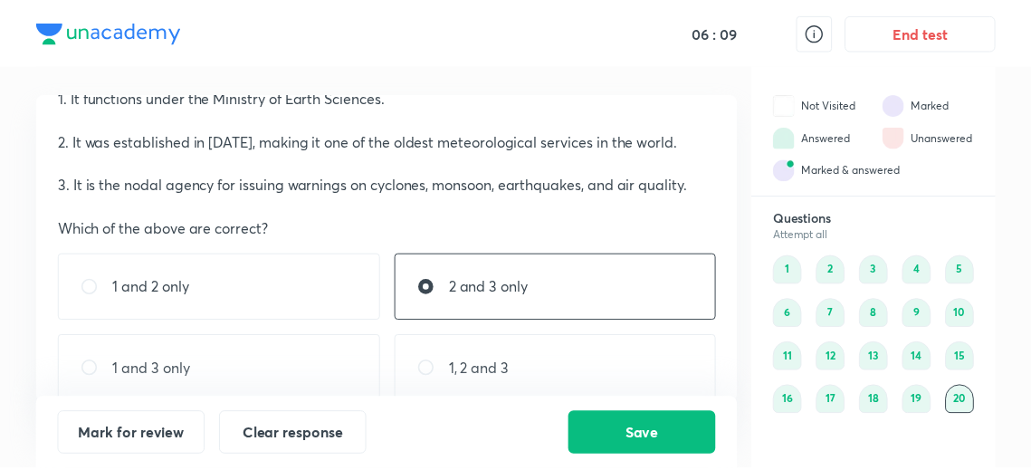
scroll to position [0, 0]
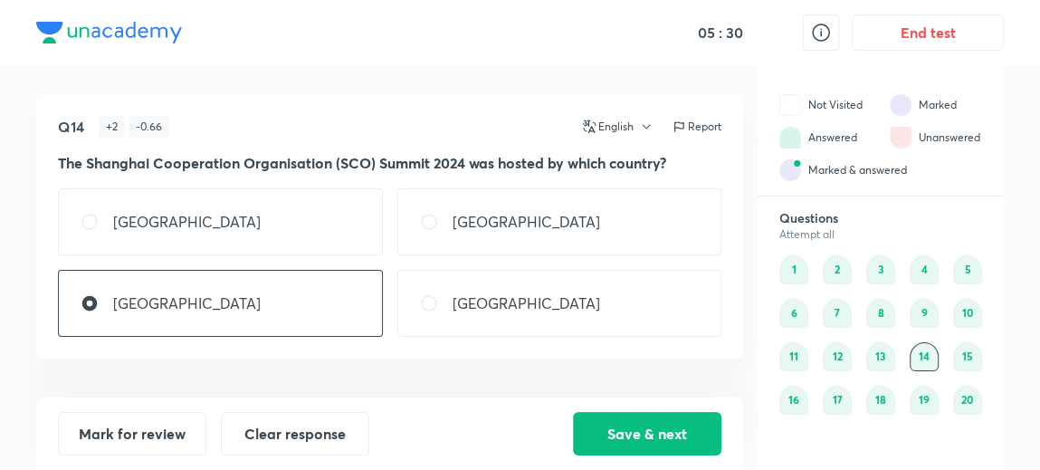
click at [642, 233] on div "[GEOGRAPHIC_DATA]" at bounding box center [559, 221] width 325 height 67
radio input "true"
radio input "false"
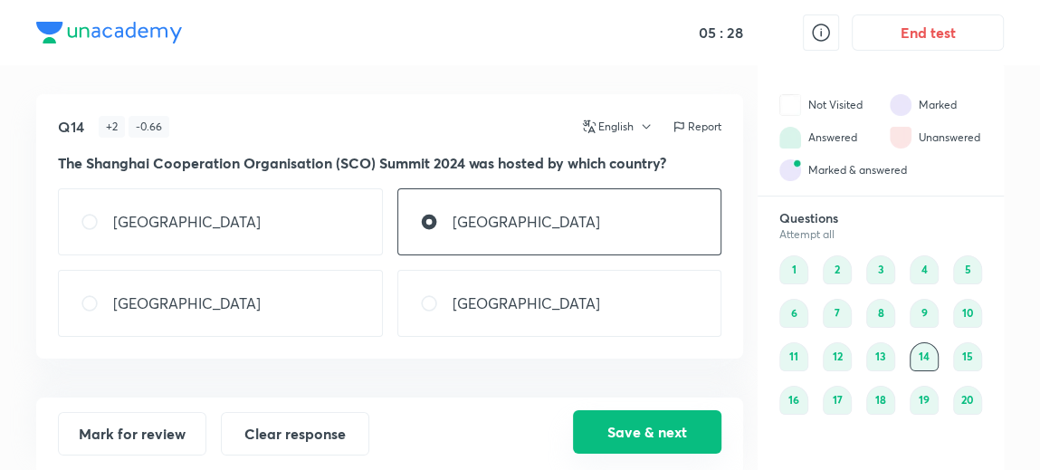
click at [689, 439] on button "Save & next" at bounding box center [647, 431] width 148 height 43
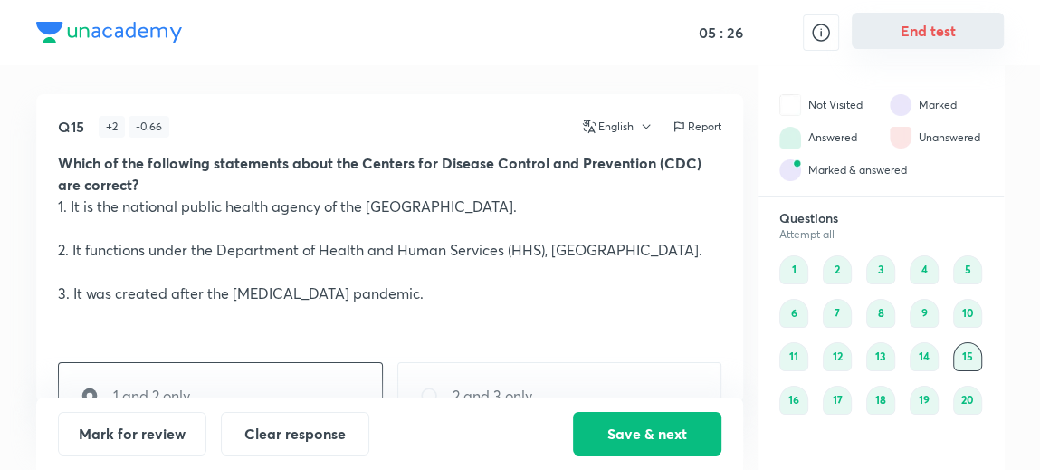
click at [980, 45] on button "End test" at bounding box center [928, 31] width 152 height 36
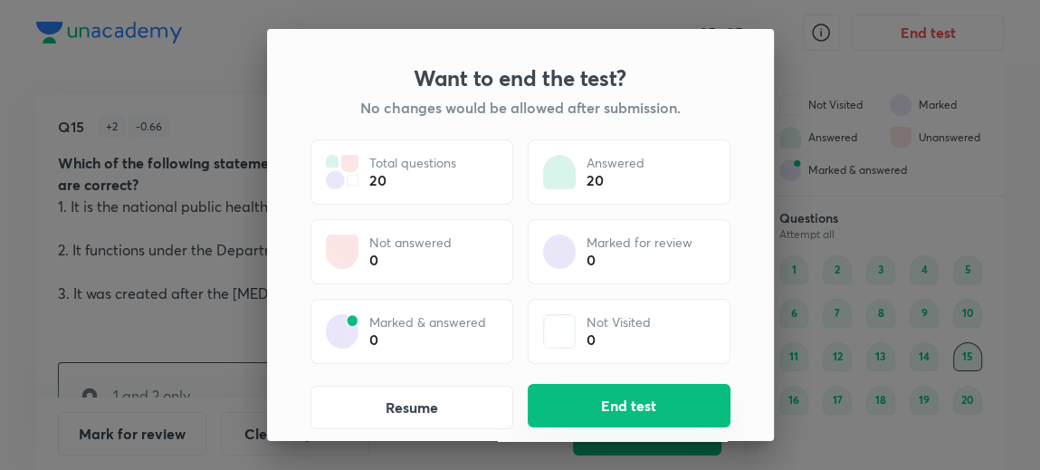
click at [659, 420] on button "End test" at bounding box center [629, 405] width 203 height 43
